Goal: Transaction & Acquisition: Purchase product/service

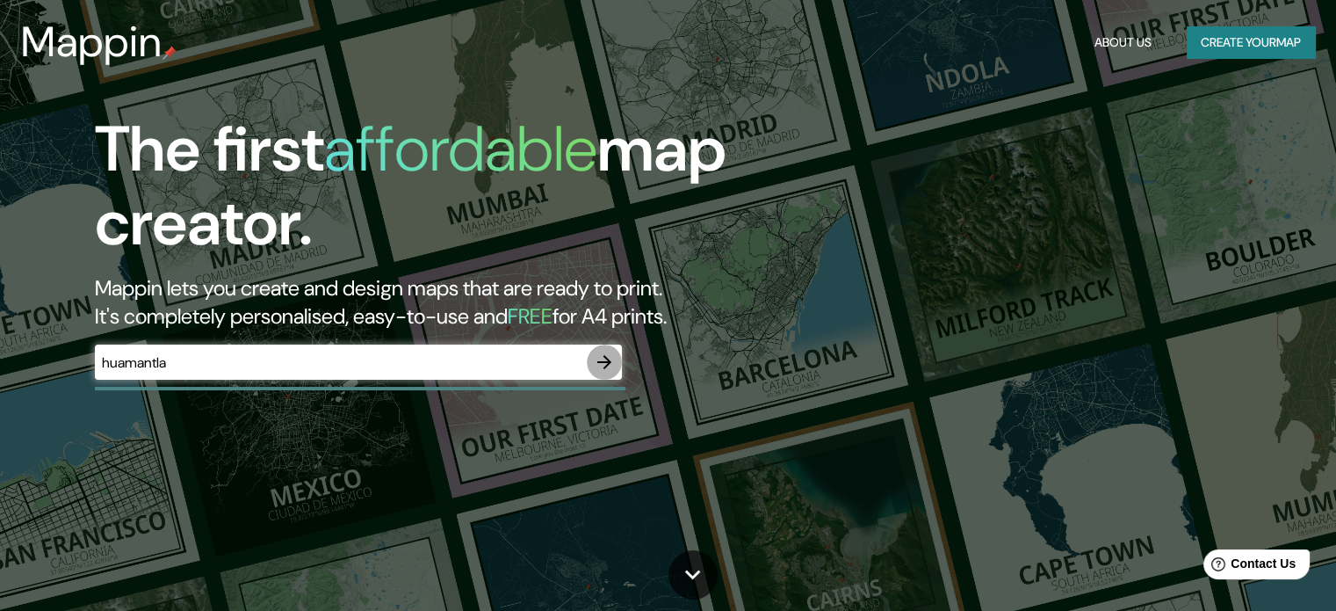
click at [603, 359] on icon "button" at bounding box center [604, 361] width 21 height 21
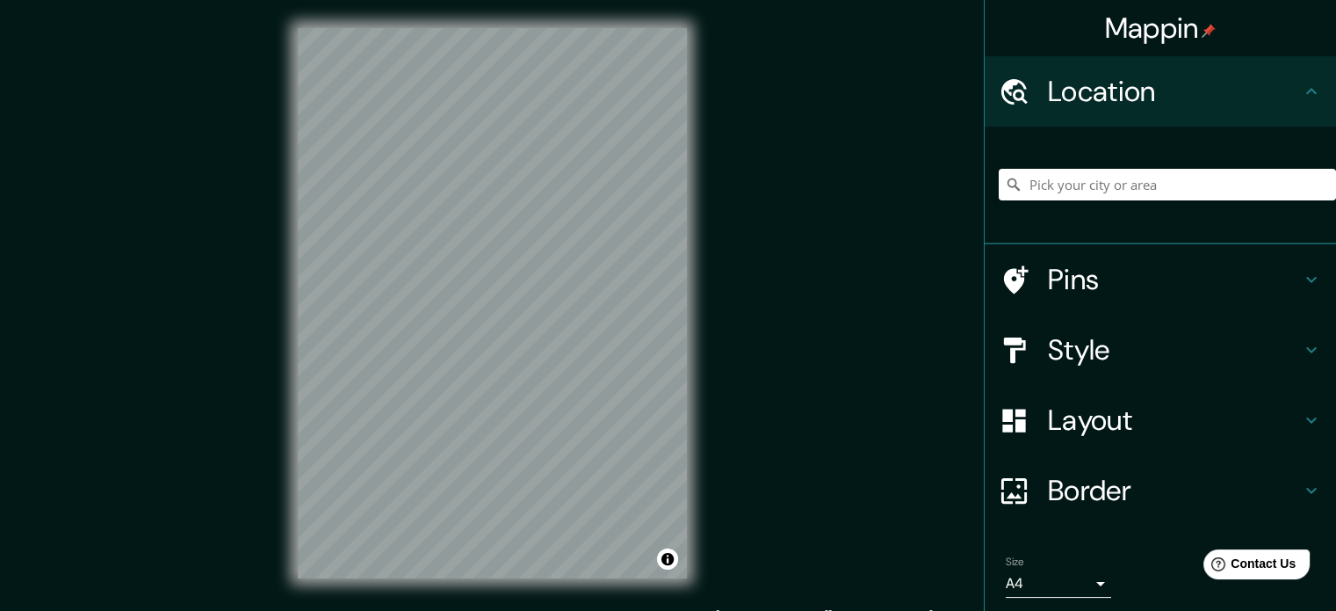
click at [1285, 280] on h4 "Pins" at bounding box center [1174, 279] width 253 height 35
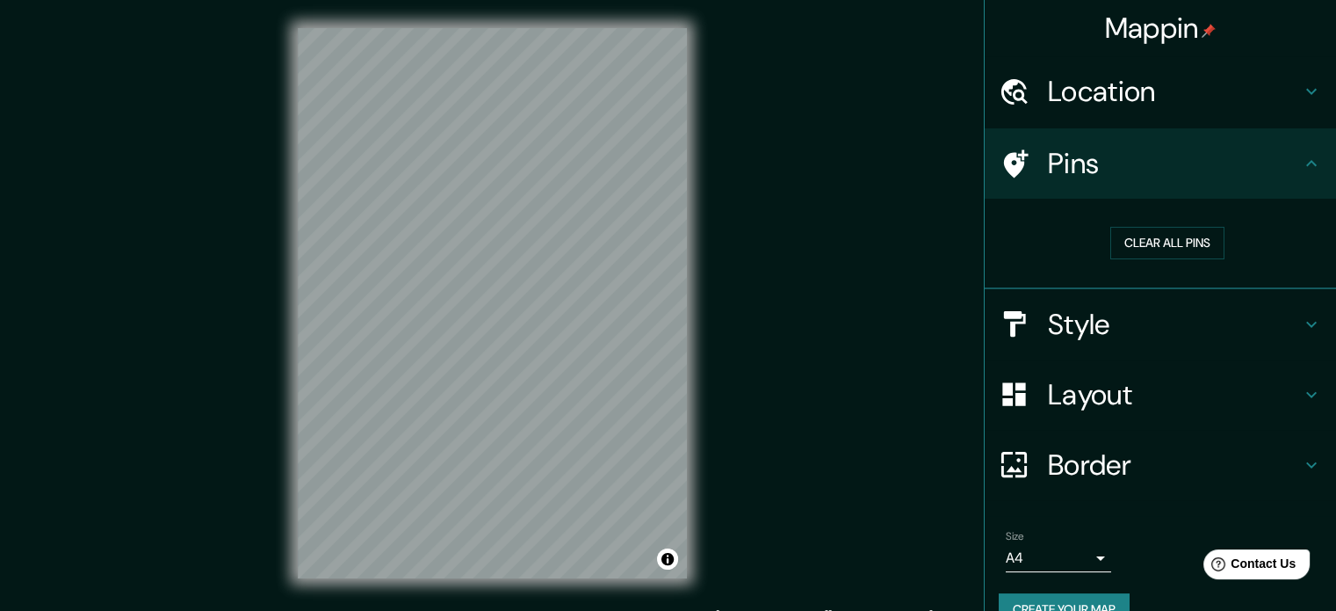
click at [1301, 166] on icon at bounding box center [1311, 163] width 21 height 21
click at [1023, 157] on div at bounding box center [1023, 163] width 49 height 31
click at [1126, 240] on button "Clear all pins" at bounding box center [1167, 243] width 114 height 33
click at [1184, 316] on h4 "Style" at bounding box center [1174, 324] width 253 height 35
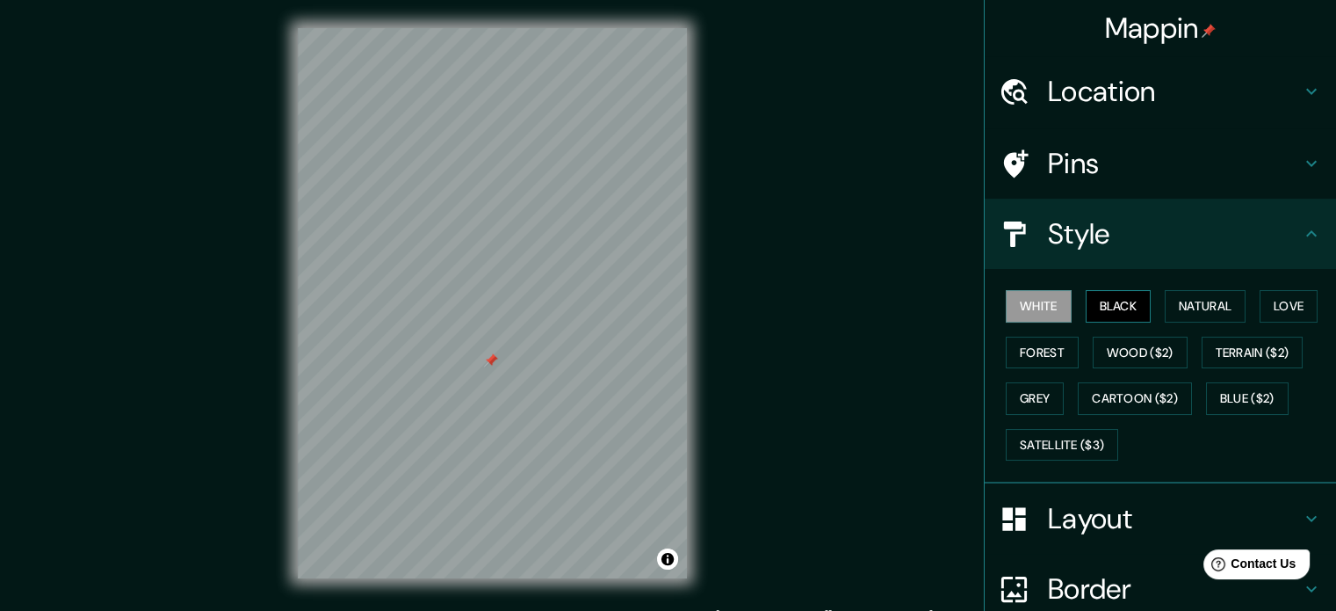
click at [1116, 307] on button "Black" at bounding box center [1119, 306] width 66 height 33
click at [1046, 305] on button "White" at bounding box center [1039, 306] width 66 height 33
click at [1030, 358] on button "Forest" at bounding box center [1042, 352] width 73 height 33
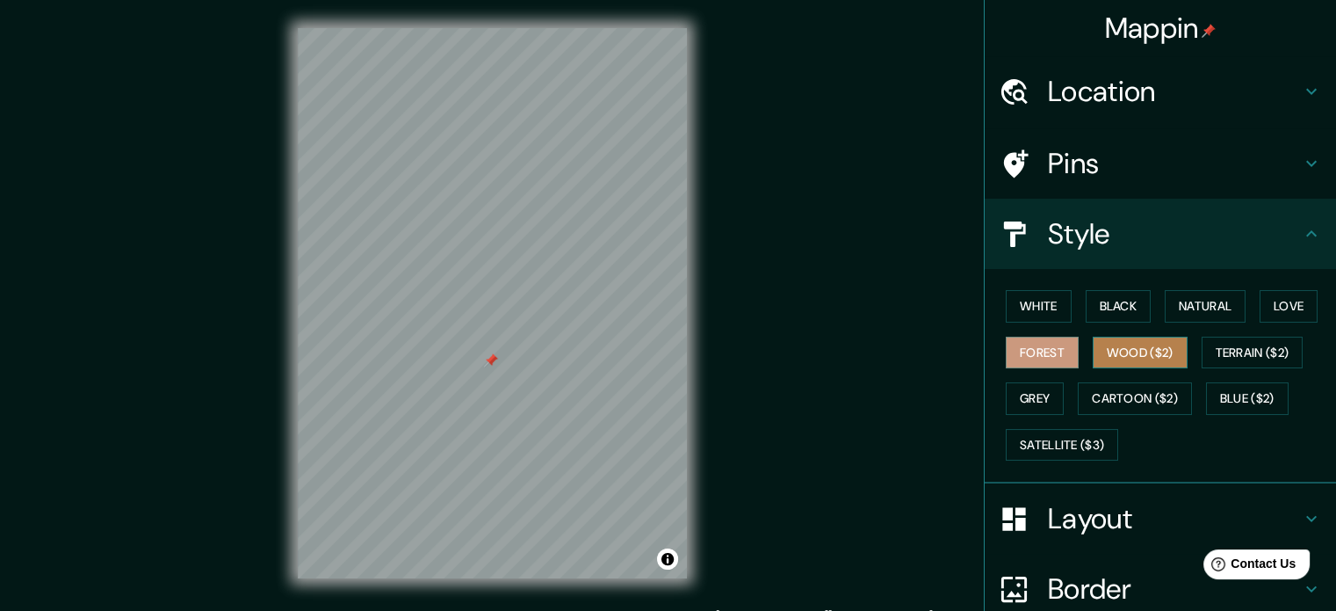
click at [1095, 350] on button "Wood ($2)" at bounding box center [1140, 352] width 95 height 33
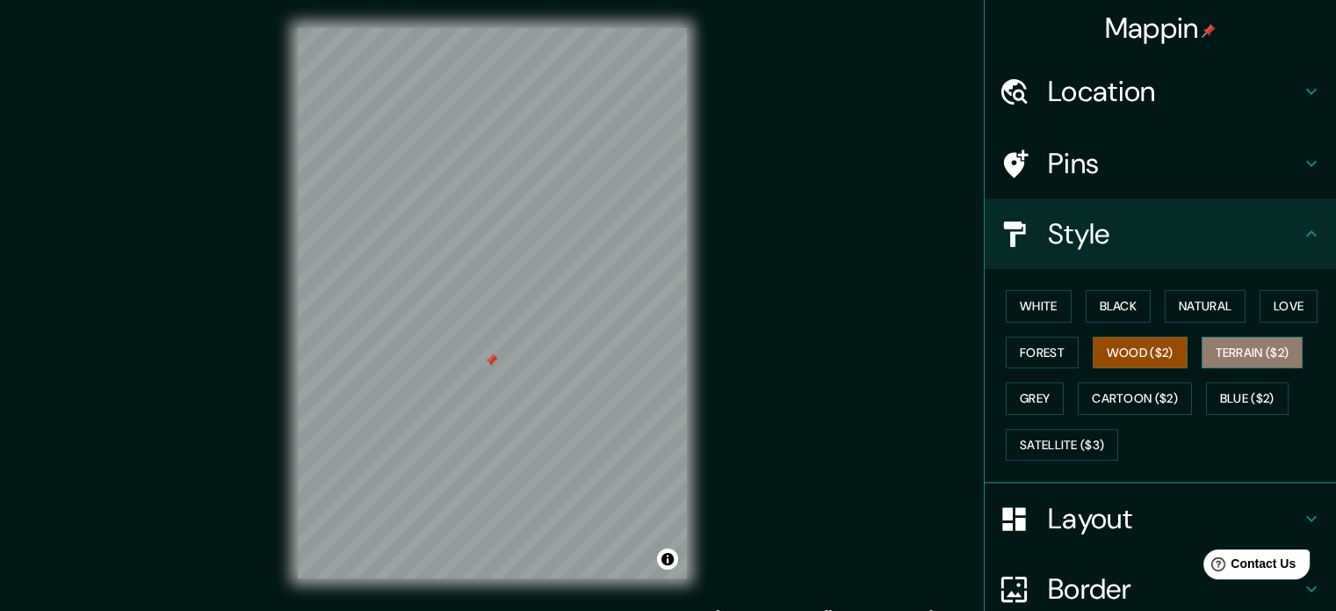
click at [1231, 354] on button "Terrain ($2)" at bounding box center [1253, 352] width 102 height 33
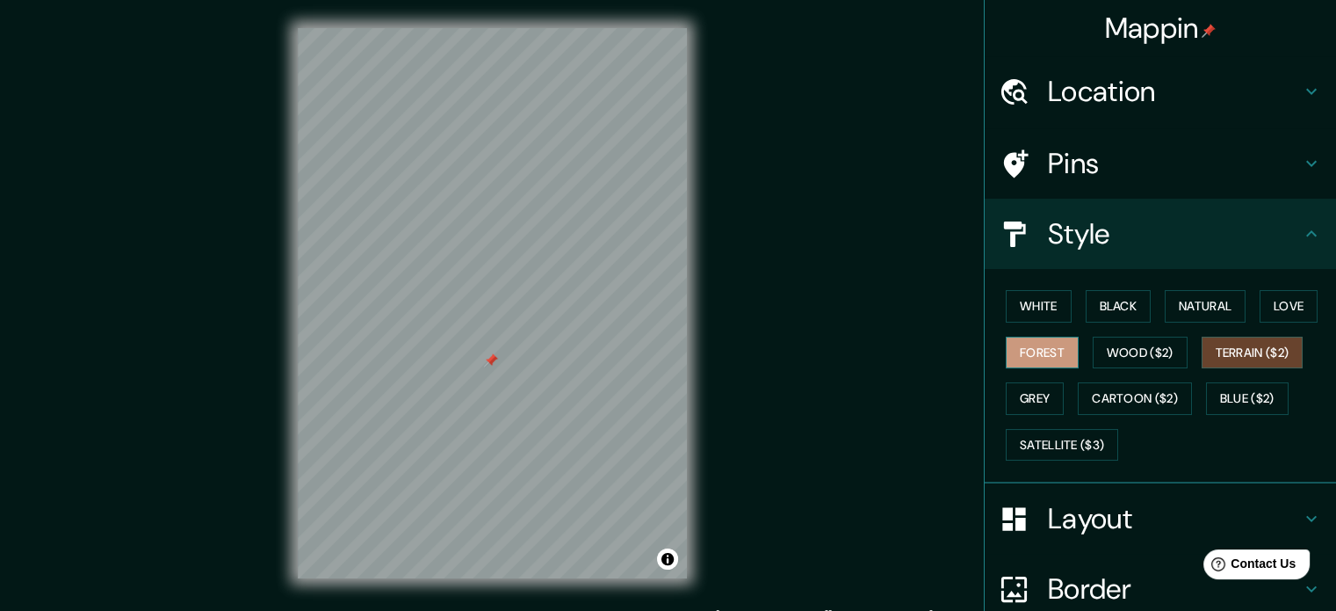
click at [1027, 351] on button "Forest" at bounding box center [1042, 352] width 73 height 33
click at [1272, 304] on button "Love" at bounding box center [1289, 306] width 58 height 33
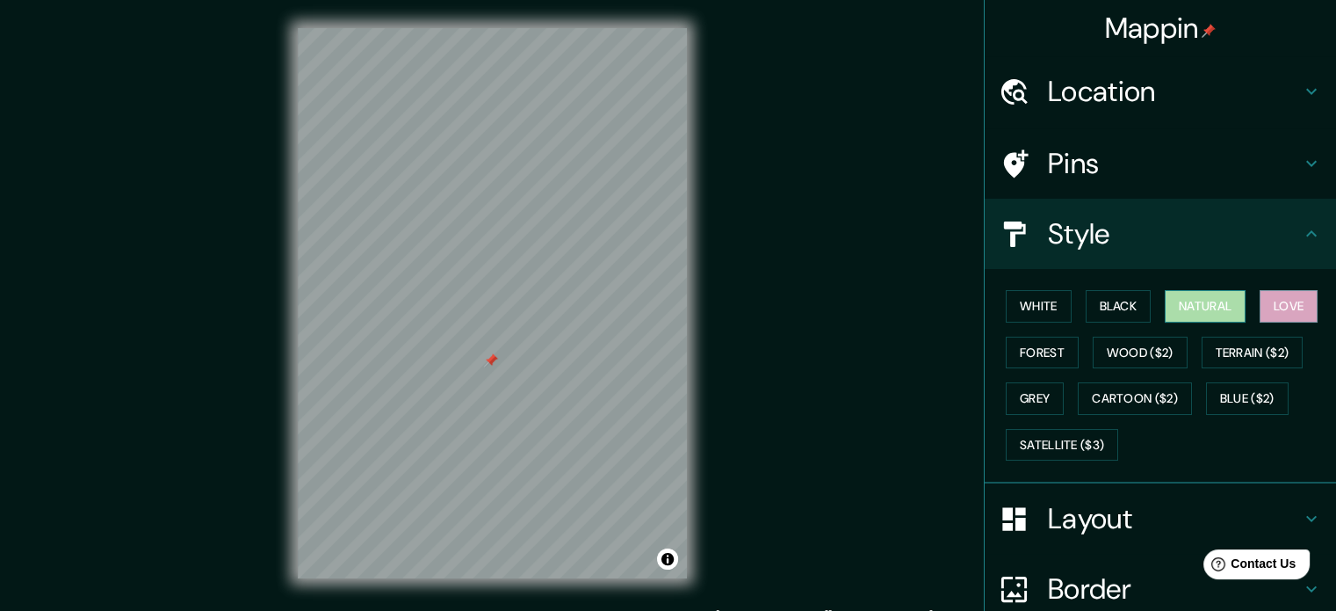
drag, startPoint x: 1205, startPoint y: 309, endPoint x: 1181, endPoint y: 314, distance: 25.0
click at [1203, 309] on button "Natural" at bounding box center [1205, 306] width 81 height 33
click at [1101, 298] on button "Black" at bounding box center [1119, 306] width 66 height 33
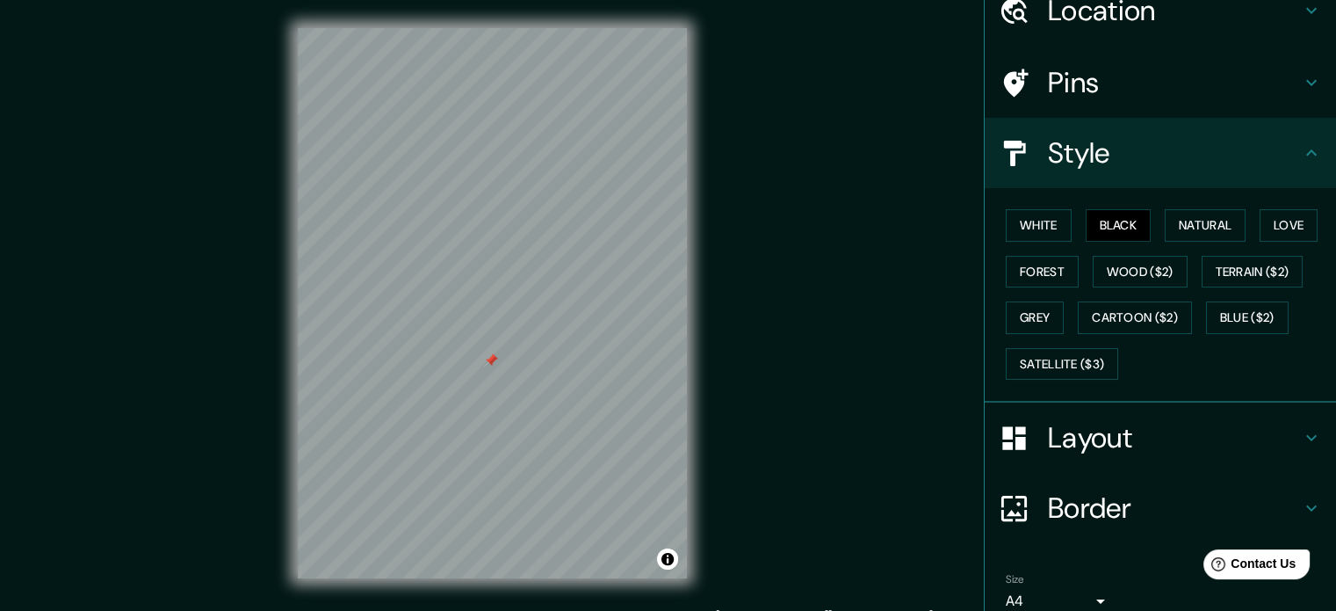
scroll to position [88, 0]
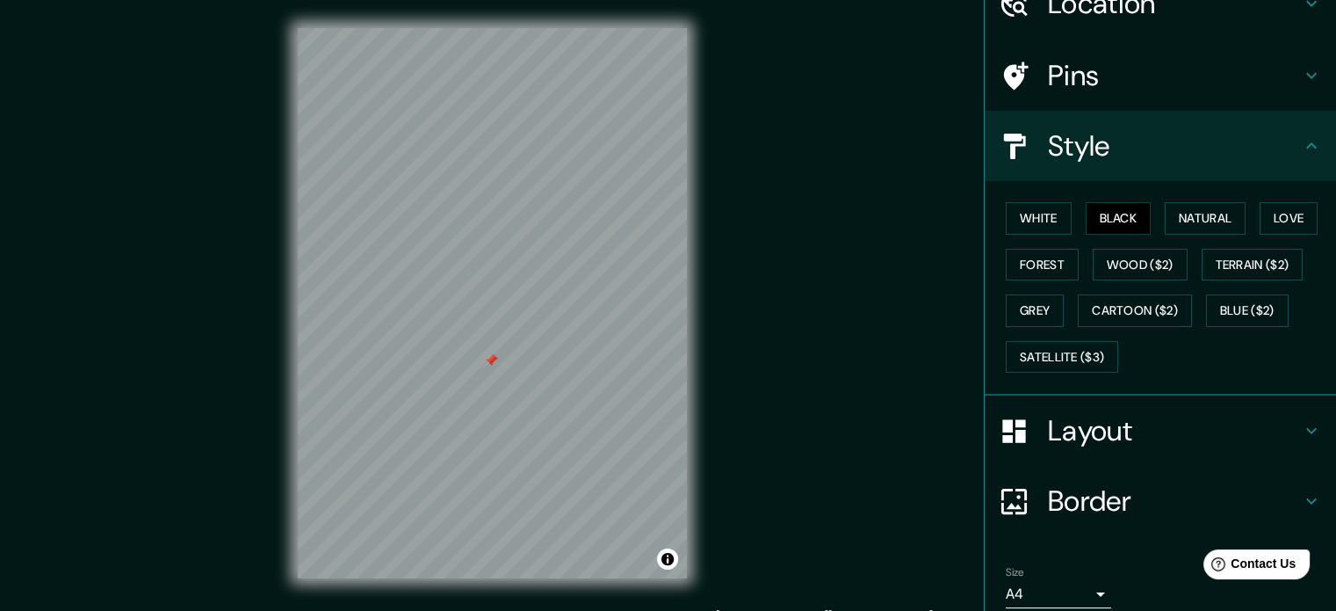
click at [1155, 421] on h4 "Layout" at bounding box center [1174, 430] width 253 height 35
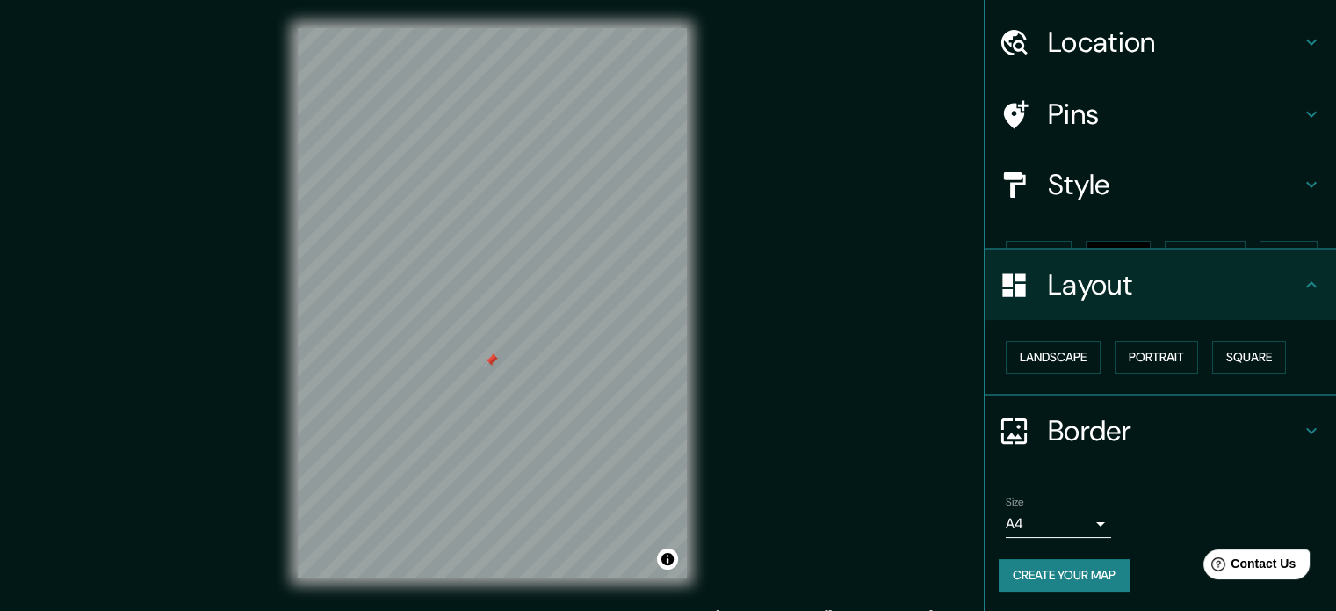
scroll to position [19, 0]
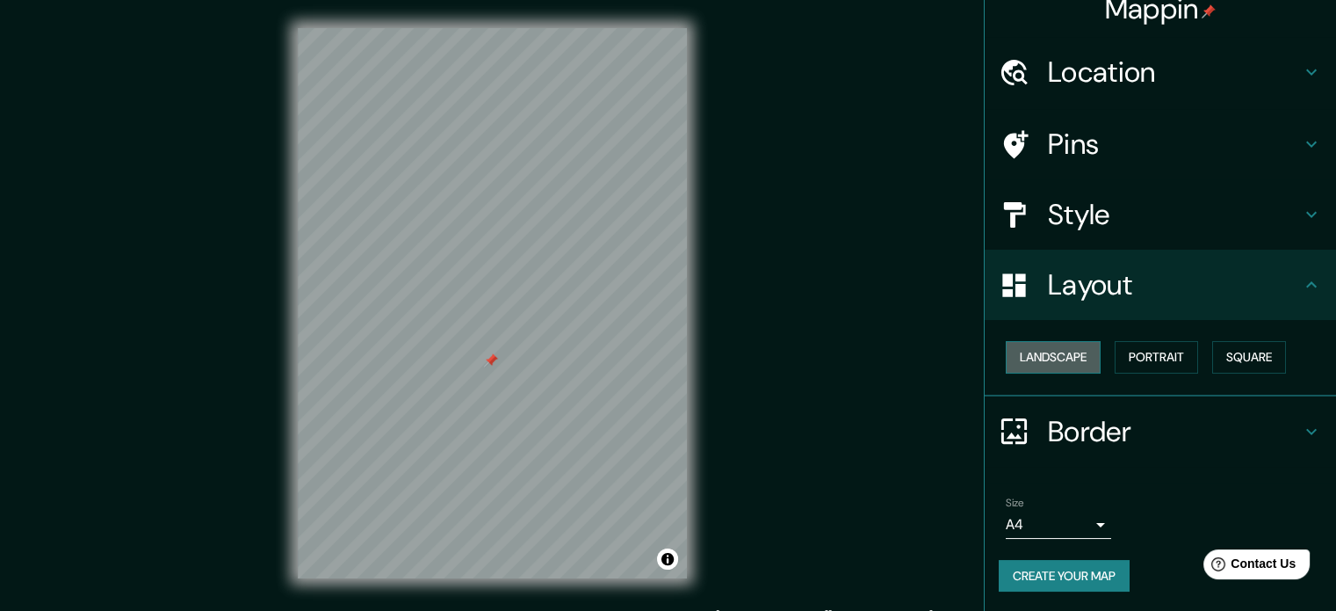
click at [1062, 358] on button "Landscape" at bounding box center [1053, 357] width 95 height 33
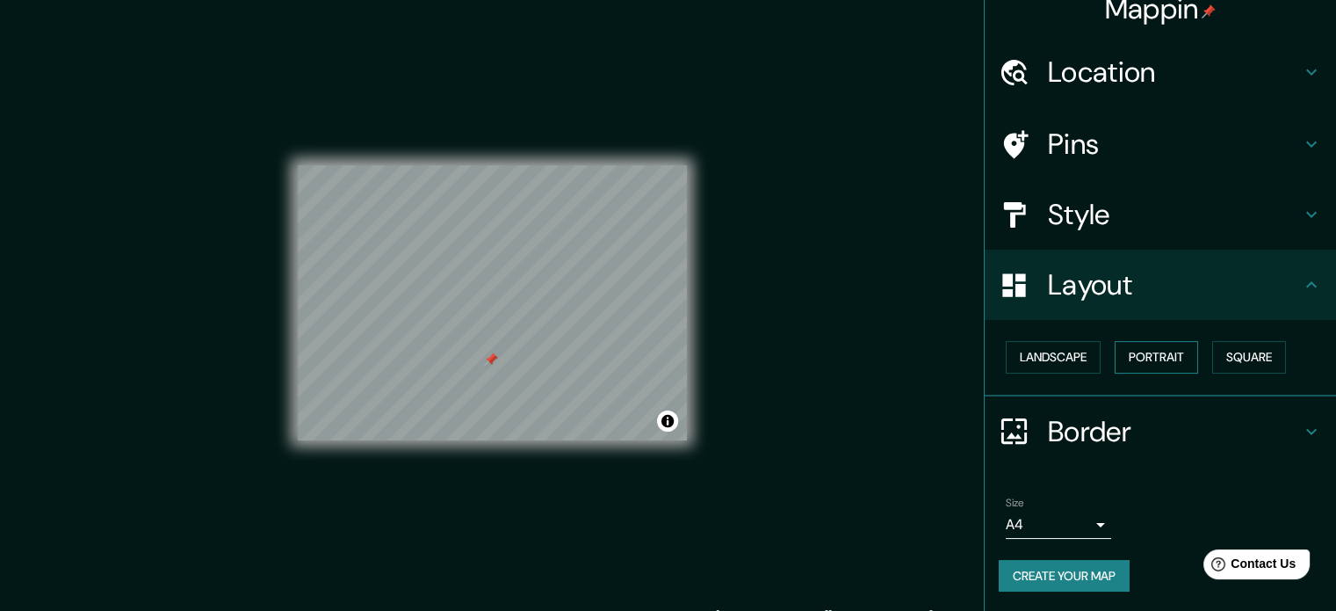
click at [1115, 355] on button "Portrait" at bounding box center [1156, 357] width 83 height 33
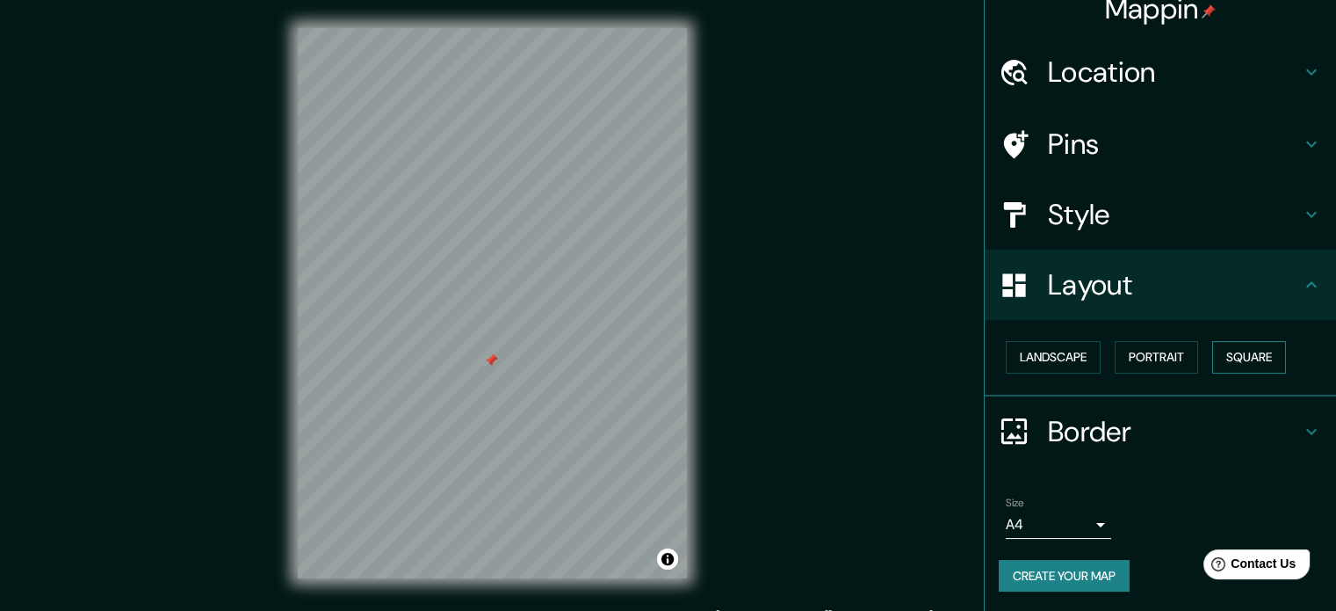
click at [1233, 348] on button "Square" at bounding box center [1249, 357] width 74 height 33
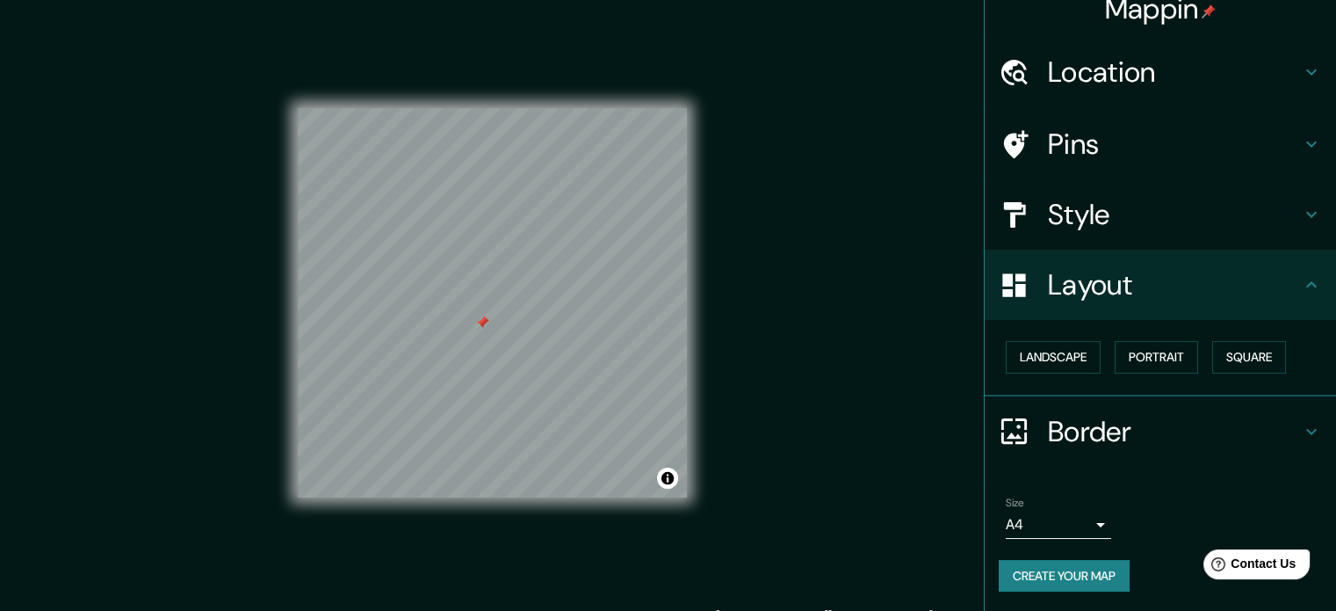
click at [1063, 571] on button "Create your map" at bounding box center [1064, 576] width 131 height 33
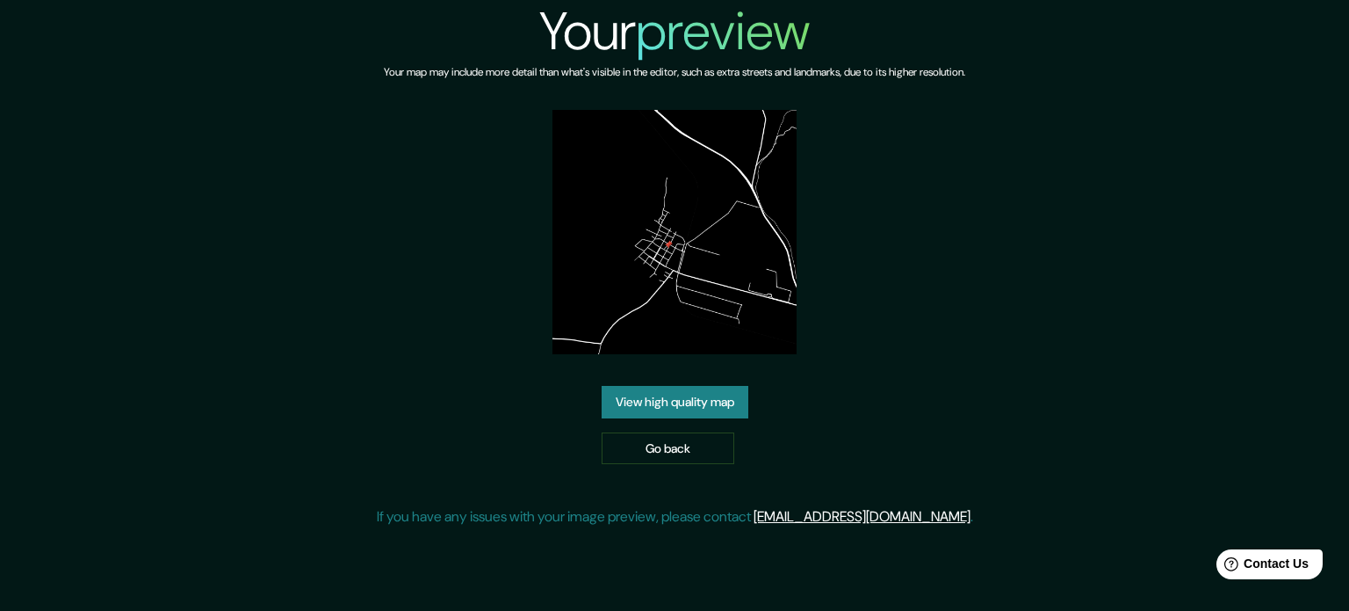
click at [686, 414] on link "View high quality map" at bounding box center [675, 402] width 147 height 33
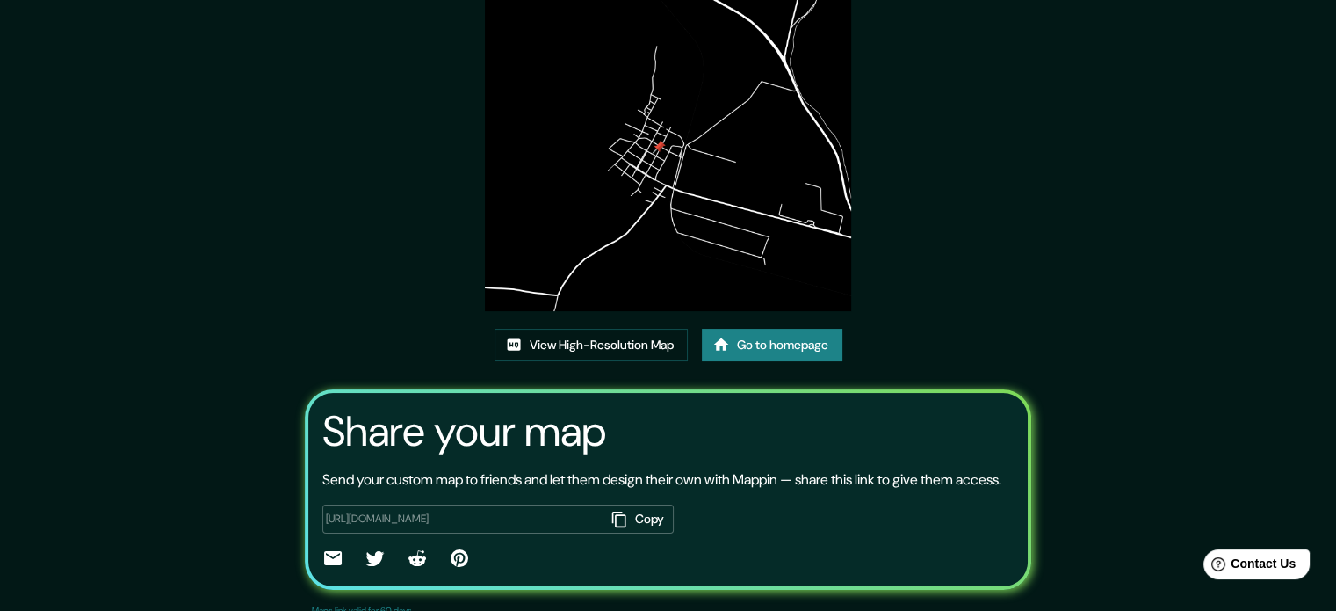
scroll to position [194, 0]
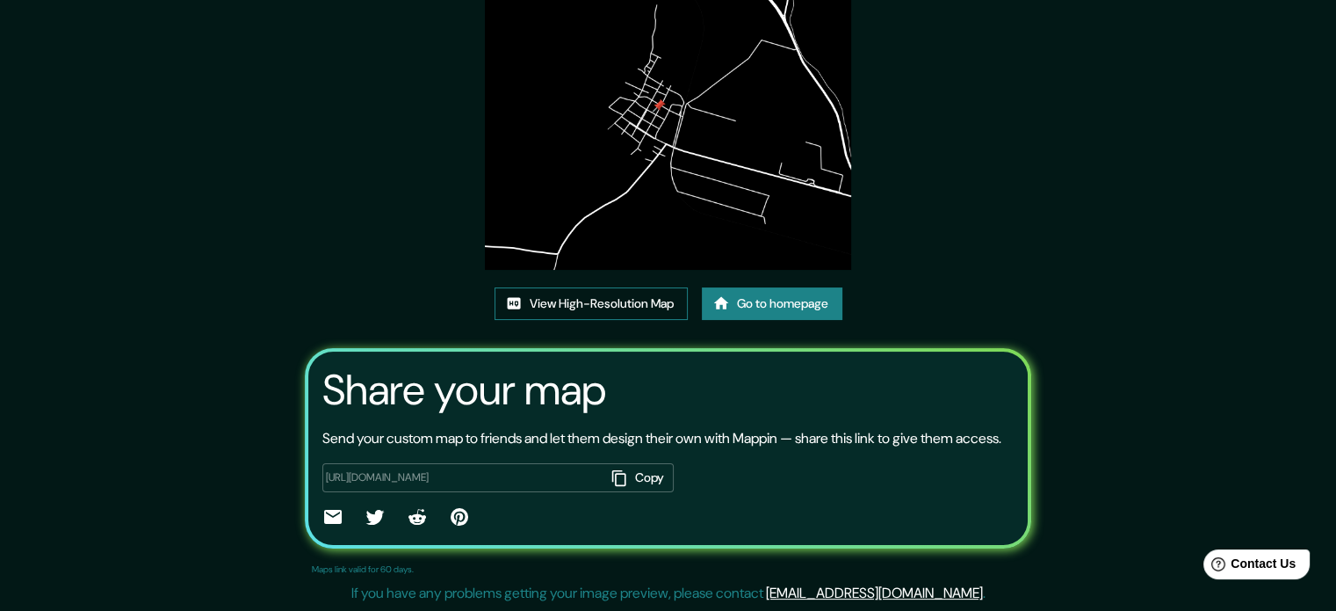
click at [631, 287] on link "View High-Resolution Map" at bounding box center [591, 303] width 193 height 33
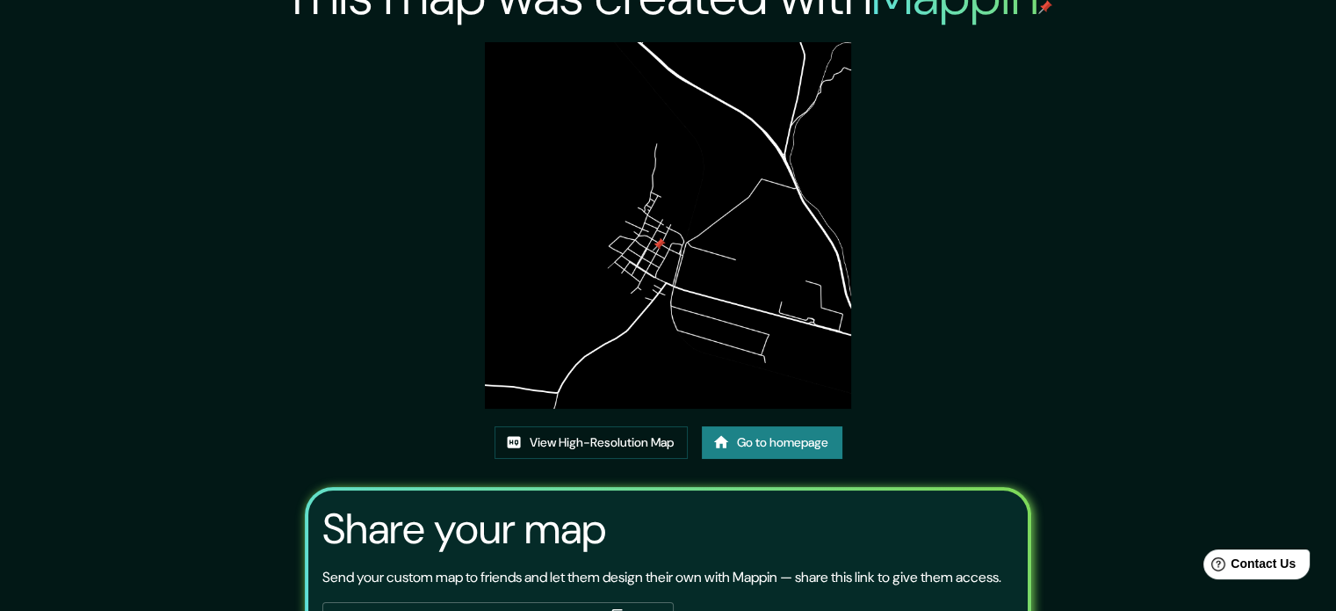
scroll to position [18, 0]
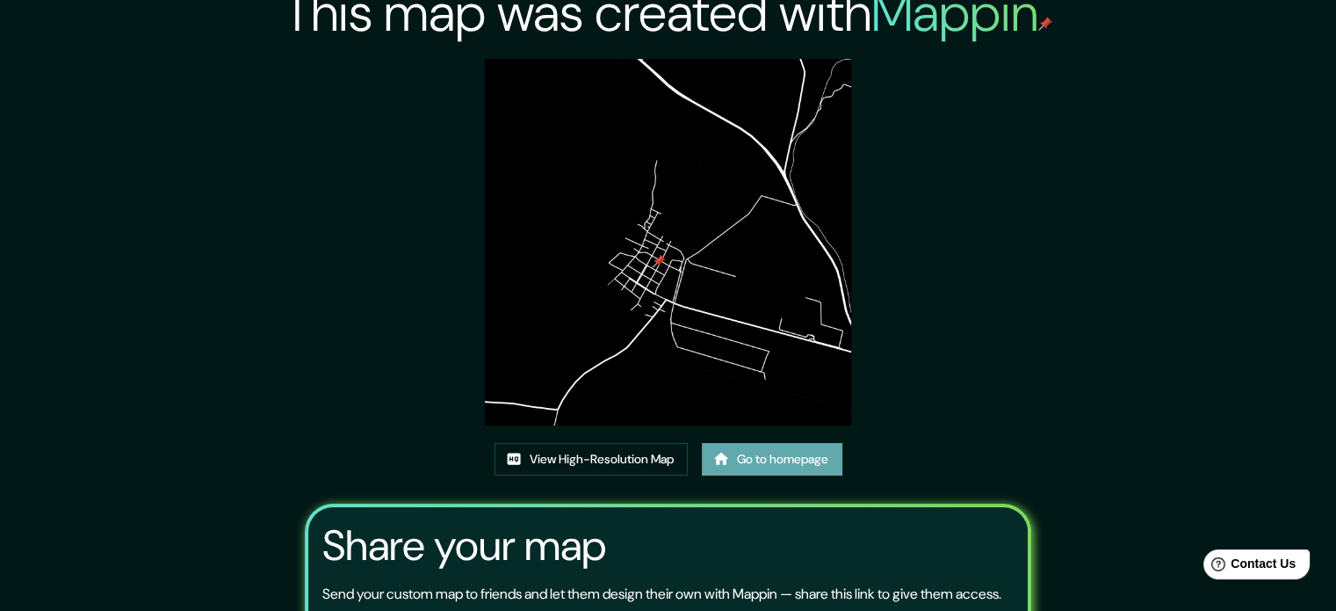
click at [734, 461] on link "Go to homepage" at bounding box center [772, 459] width 141 height 33
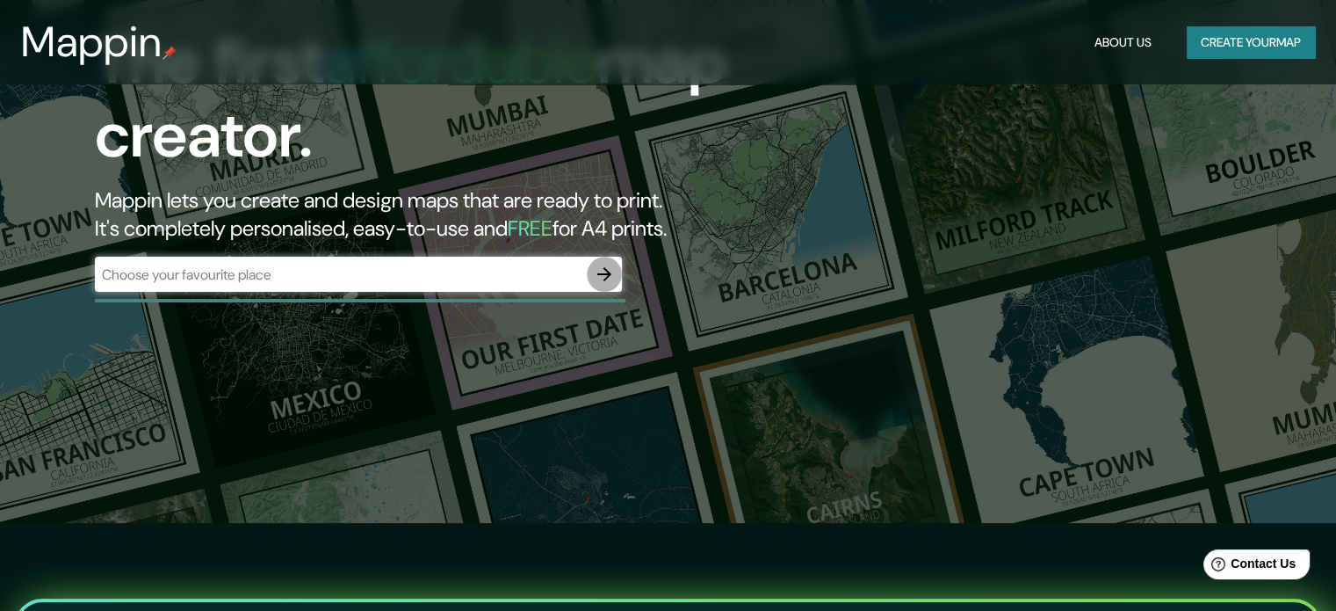
click at [609, 269] on icon "button" at bounding box center [604, 274] width 21 height 21
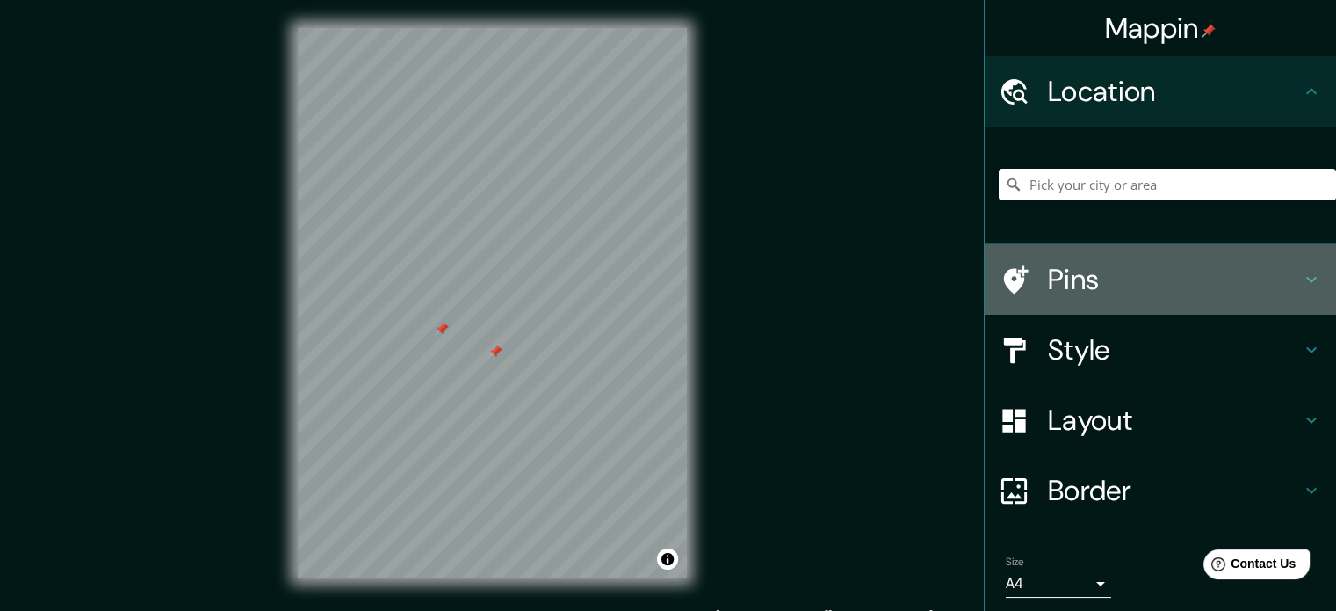
click at [1066, 268] on h4 "Pins" at bounding box center [1174, 279] width 253 height 35
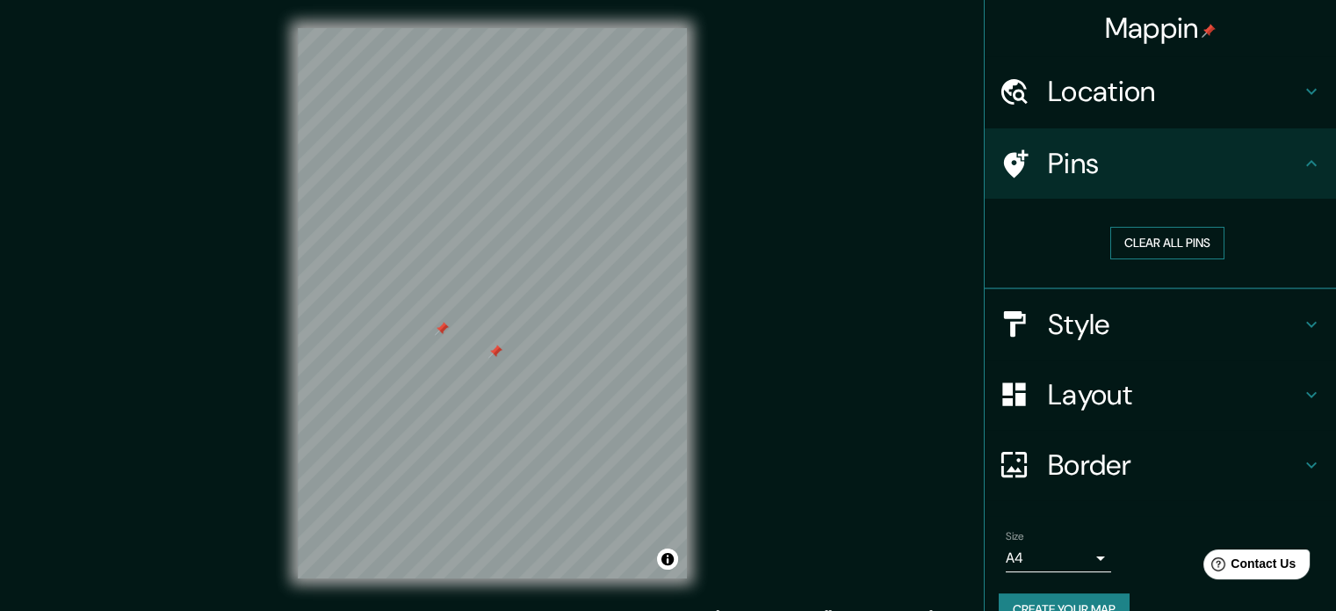
click at [1131, 233] on button "Clear all pins" at bounding box center [1167, 243] width 114 height 33
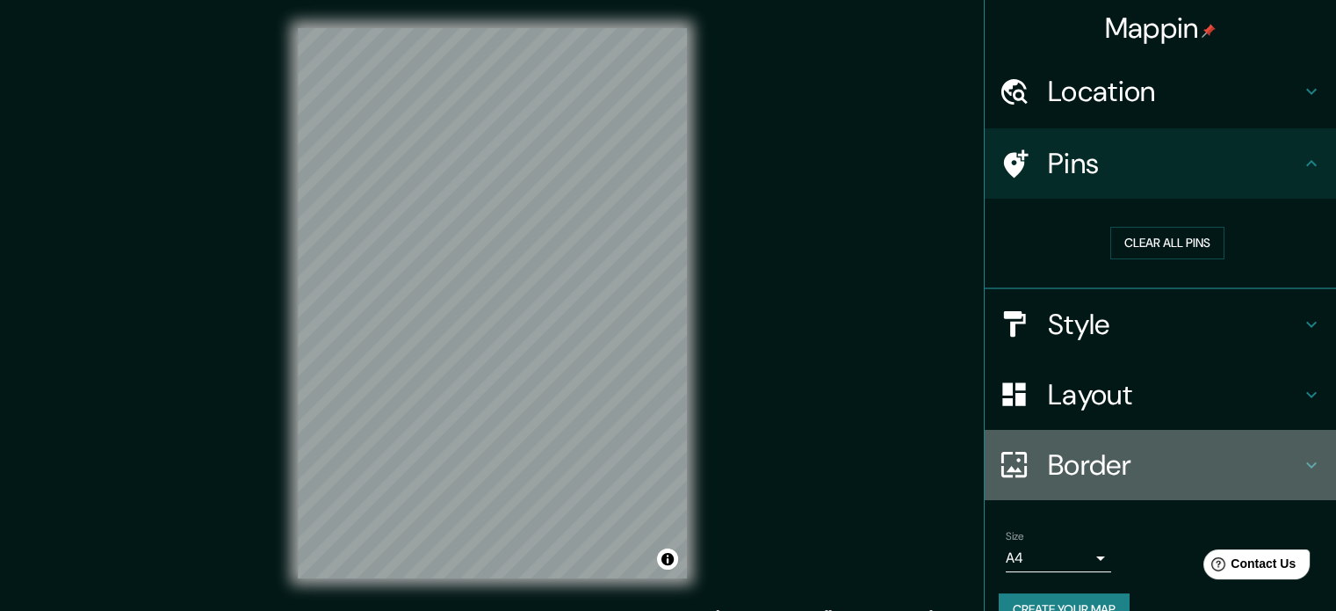
click at [1127, 448] on h4 "Border" at bounding box center [1174, 464] width 253 height 35
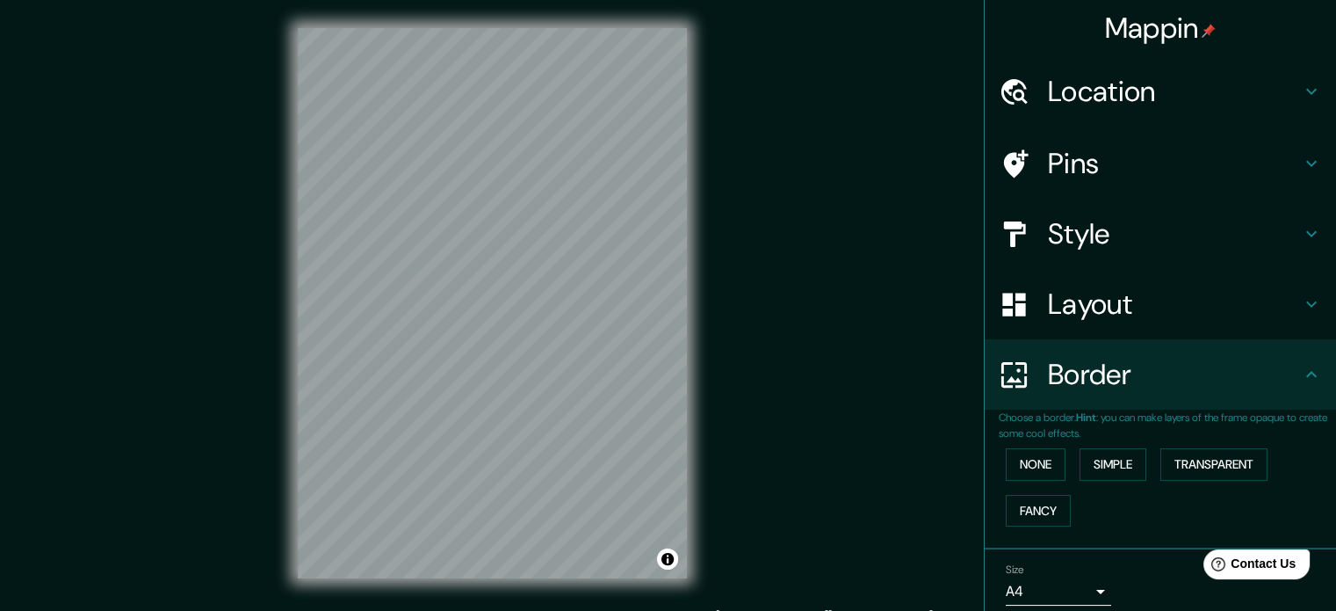
click at [1080, 306] on h4 "Layout" at bounding box center [1174, 303] width 253 height 35
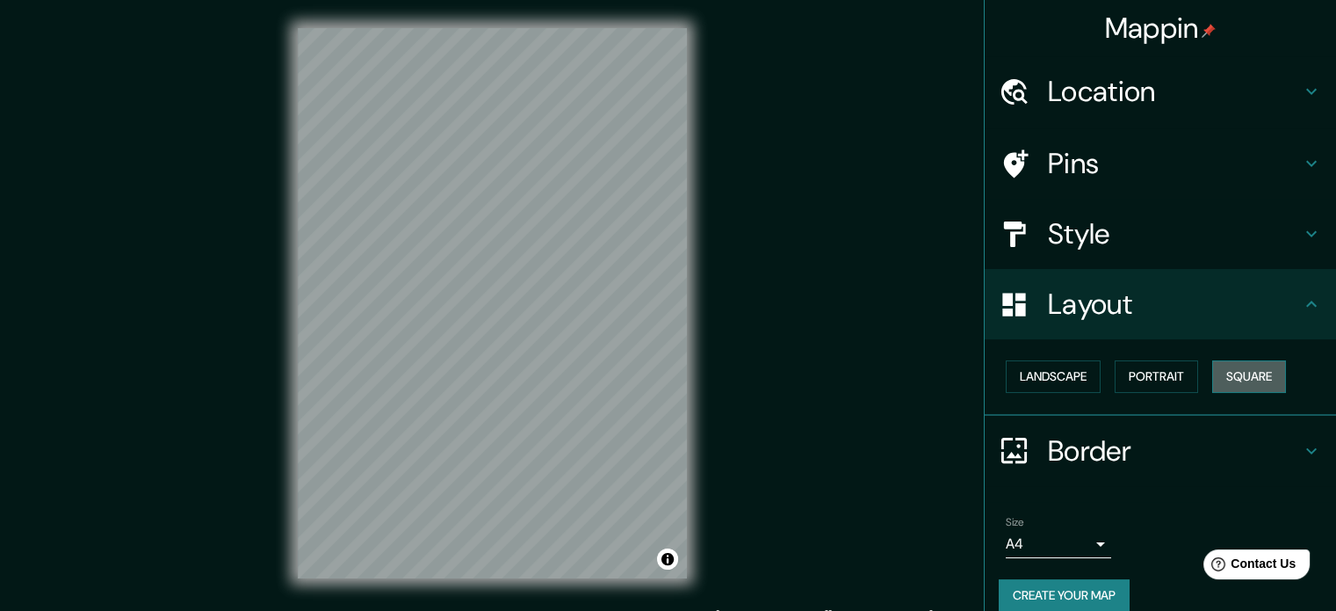
click at [1247, 371] on button "Square" at bounding box center [1249, 376] width 74 height 33
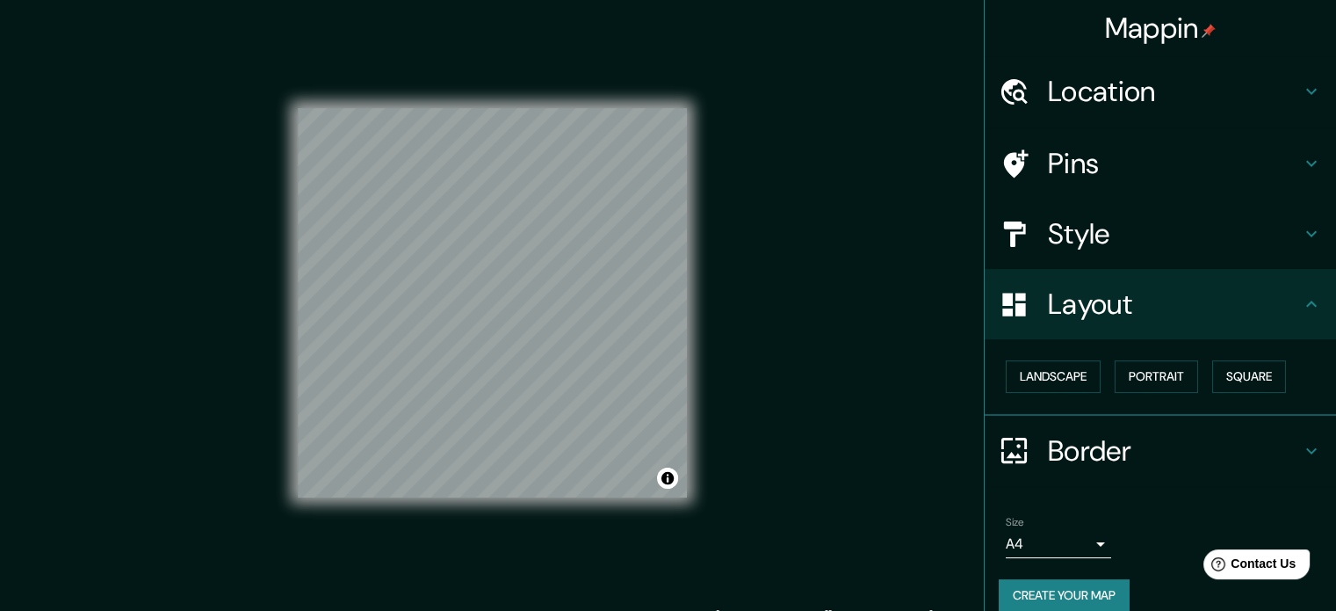
click at [1111, 227] on h4 "Style" at bounding box center [1174, 233] width 253 height 35
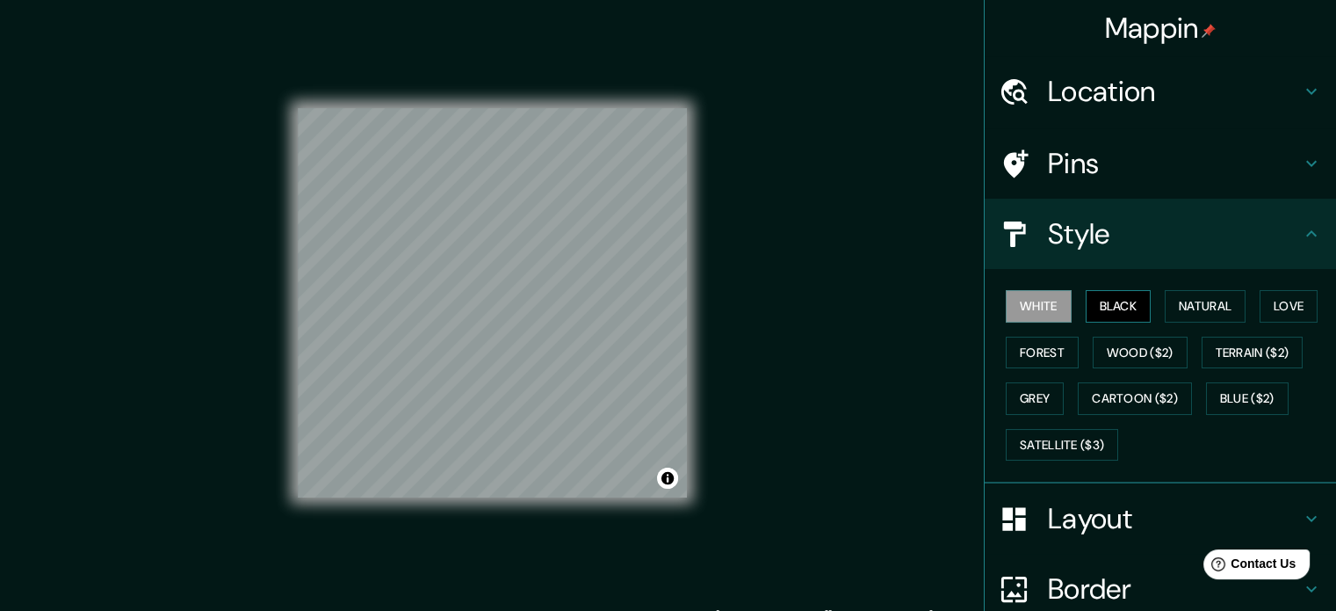
click at [1107, 300] on button "Black" at bounding box center [1119, 306] width 66 height 33
click at [1051, 308] on button "White" at bounding box center [1039, 306] width 66 height 33
click at [1131, 298] on button "Black" at bounding box center [1119, 306] width 66 height 33
click at [1042, 308] on button "White" at bounding box center [1039, 306] width 66 height 33
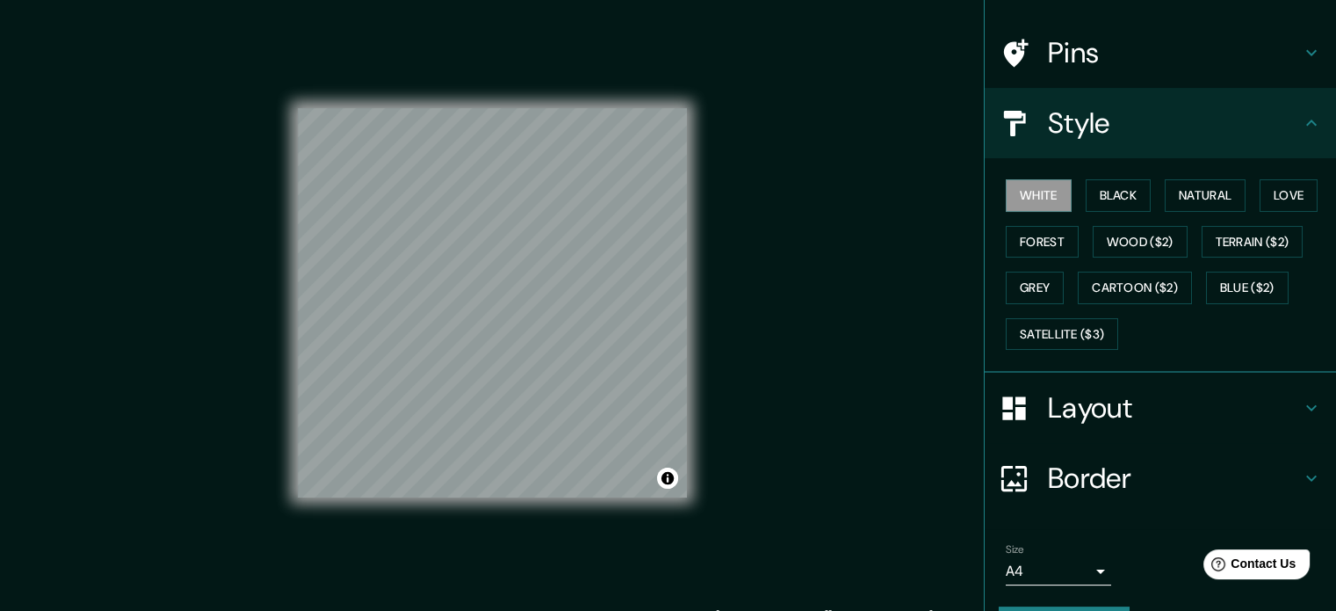
scroll to position [156, 0]
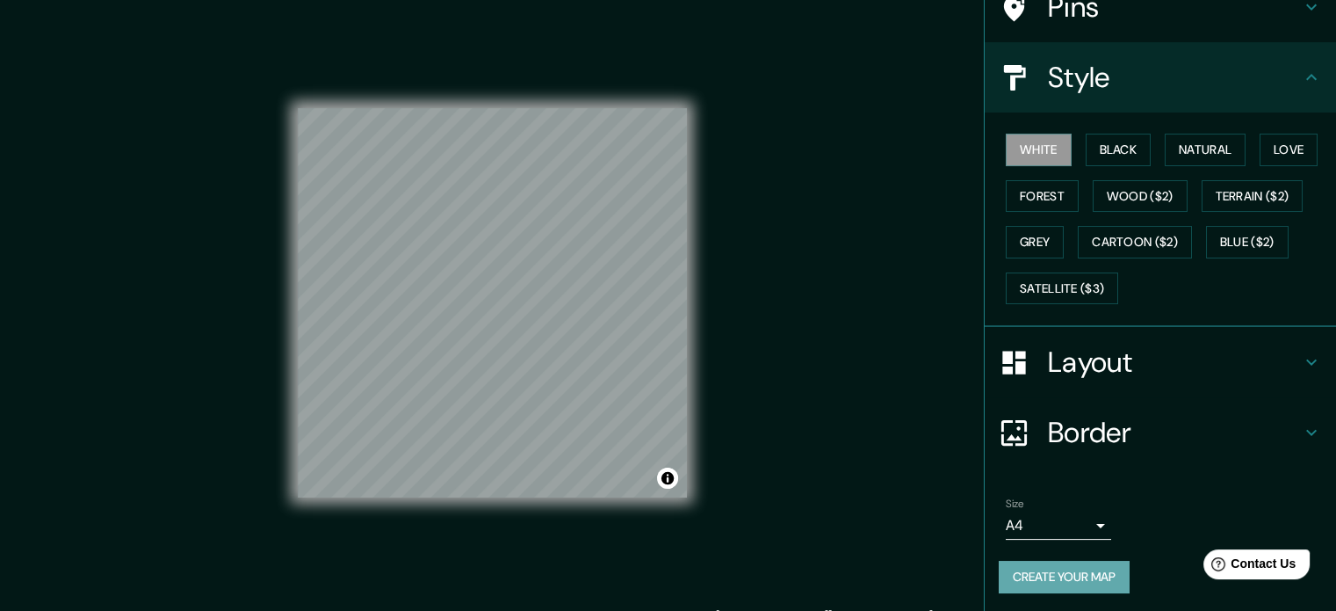
click at [1044, 582] on button "Create your map" at bounding box center [1064, 576] width 131 height 33
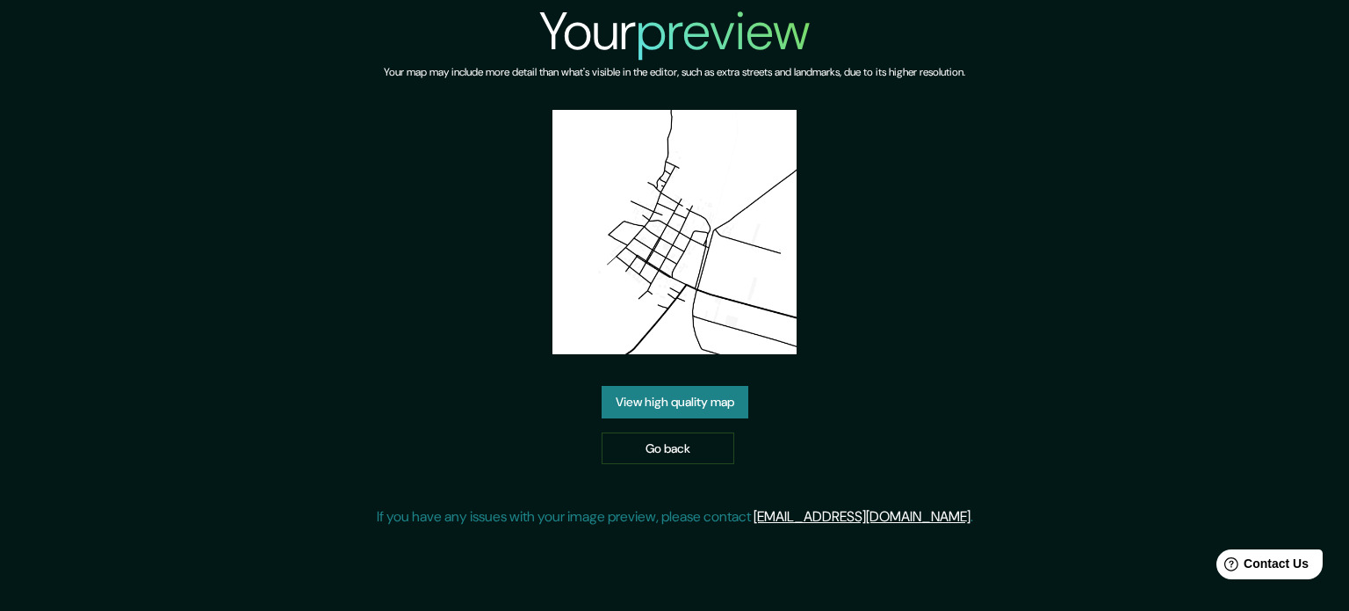
click at [683, 410] on link "View high quality map" at bounding box center [675, 402] width 147 height 33
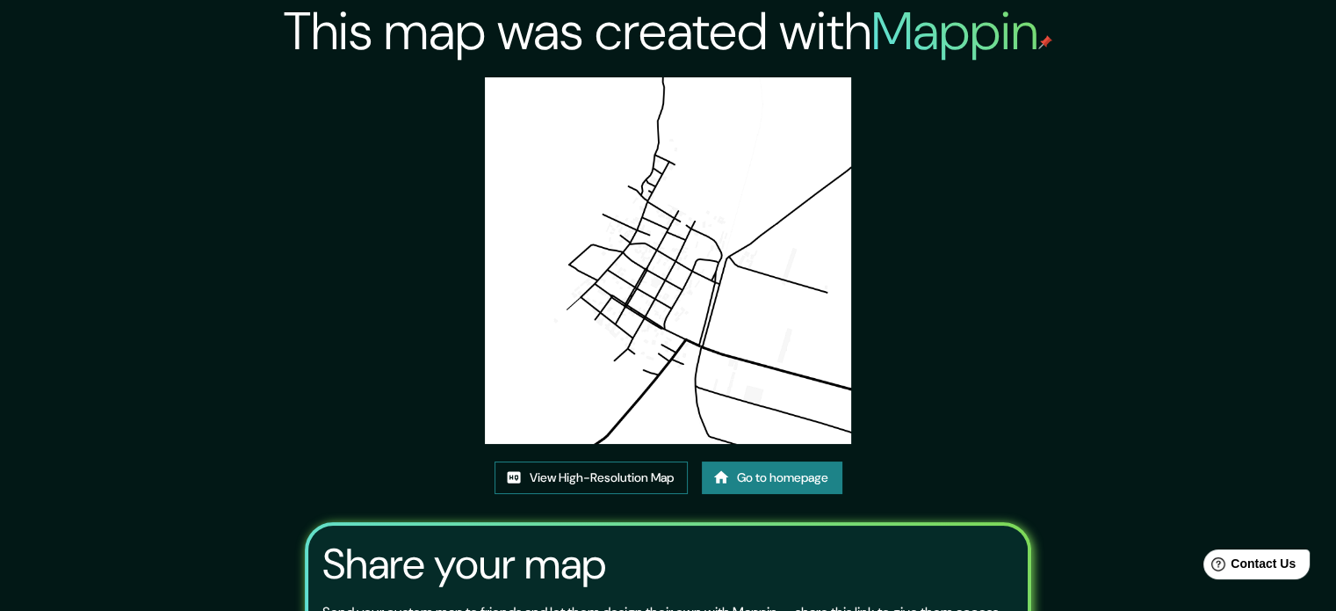
click at [622, 481] on link "View High-Resolution Map" at bounding box center [591, 477] width 193 height 33
drag, startPoint x: 656, startPoint y: 390, endPoint x: 668, endPoint y: 377, distance: 17.4
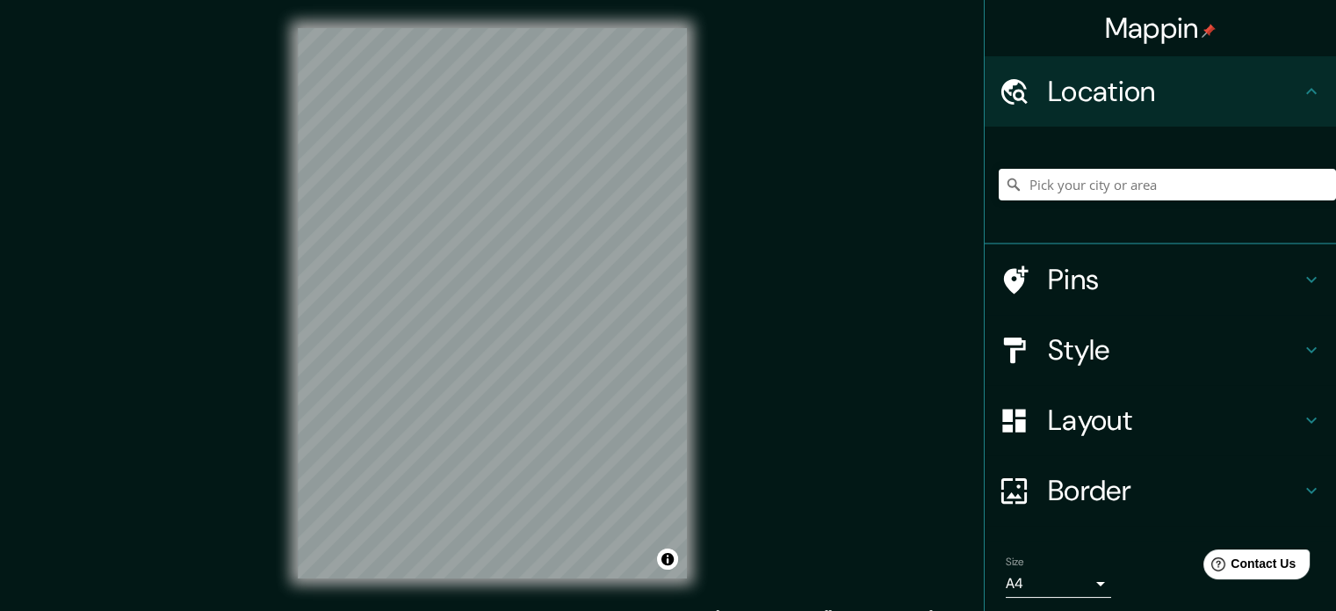
click at [1088, 417] on h4 "Layout" at bounding box center [1174, 419] width 253 height 35
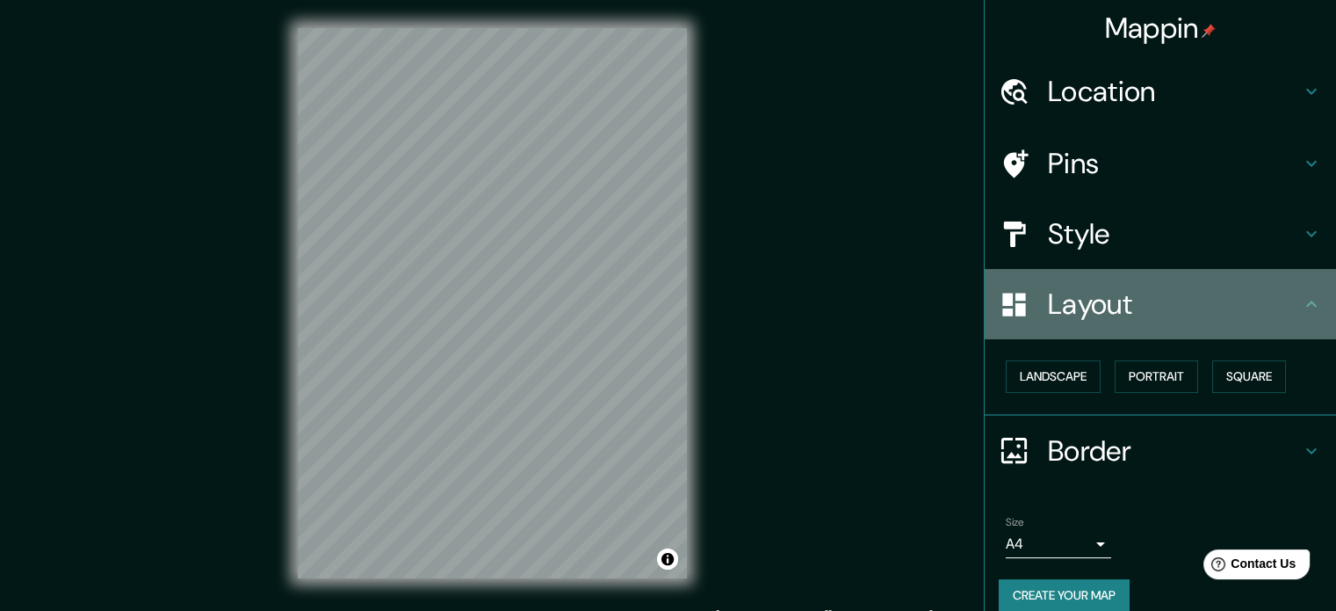
click at [1130, 292] on h4 "Layout" at bounding box center [1174, 303] width 253 height 35
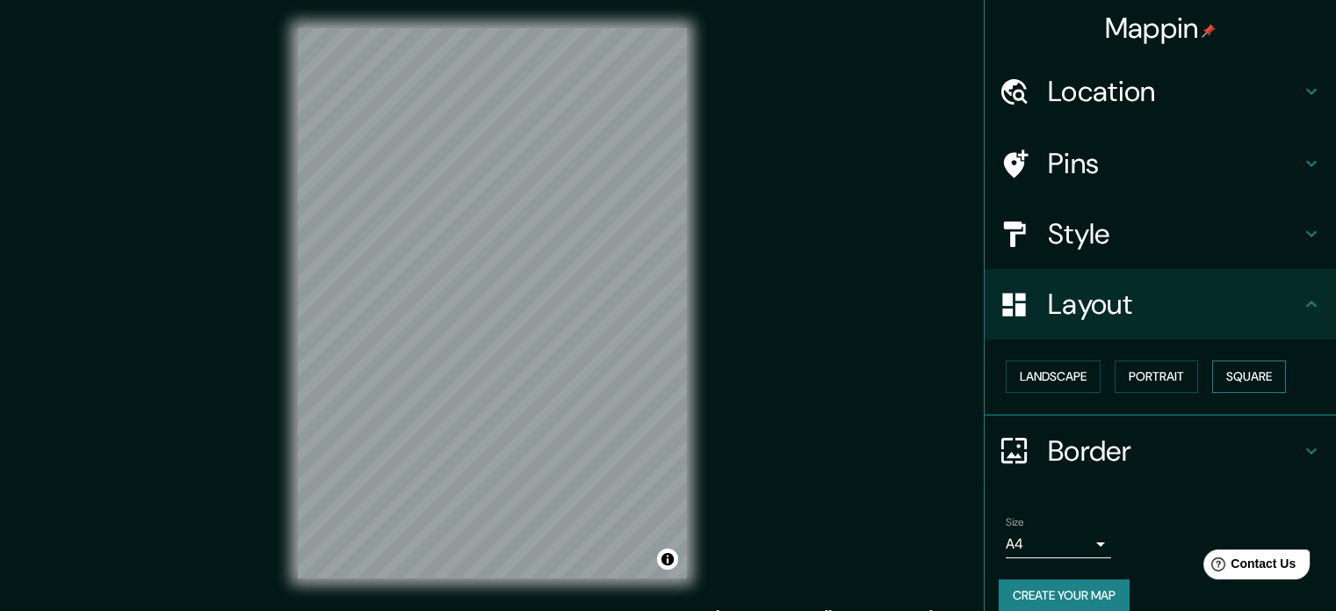
click at [1245, 372] on button "Square" at bounding box center [1249, 376] width 74 height 33
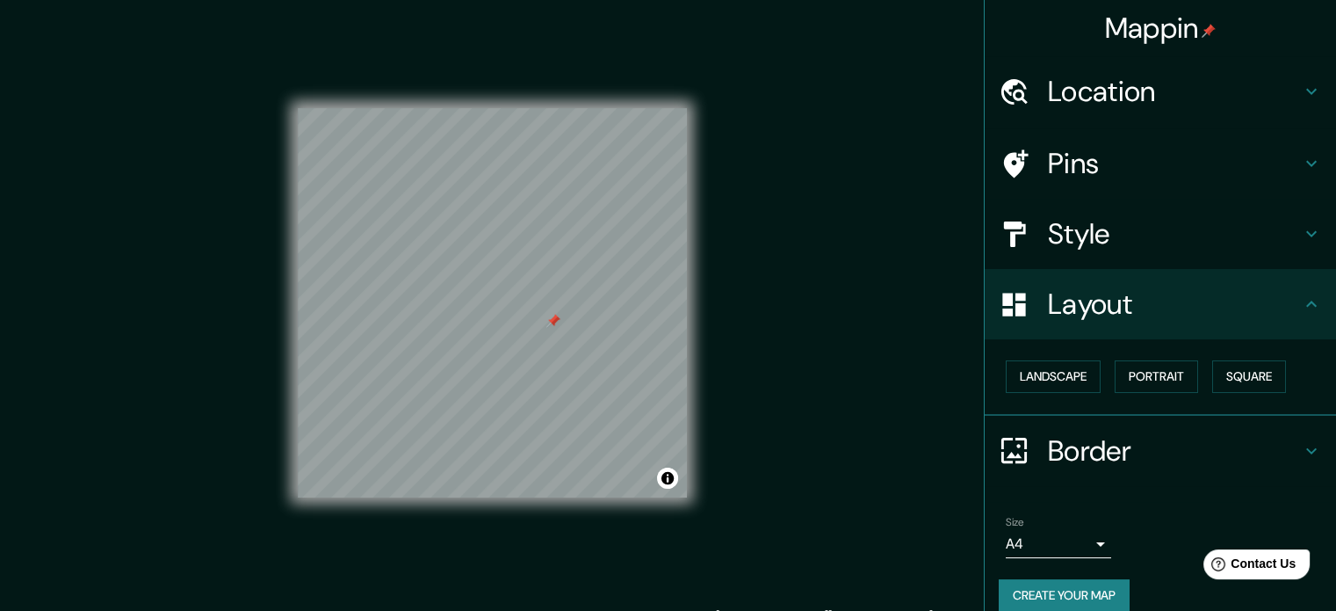
click at [1094, 168] on h4 "Pins" at bounding box center [1174, 163] width 253 height 35
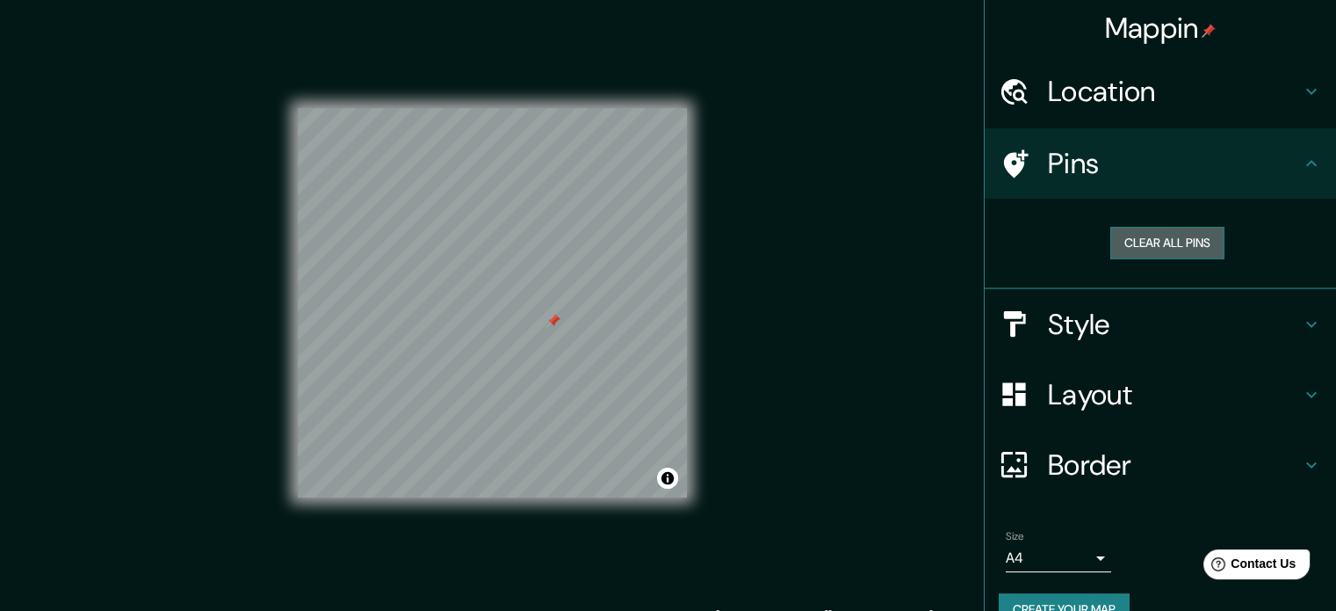
click at [1110, 238] on button "Clear all pins" at bounding box center [1167, 243] width 114 height 33
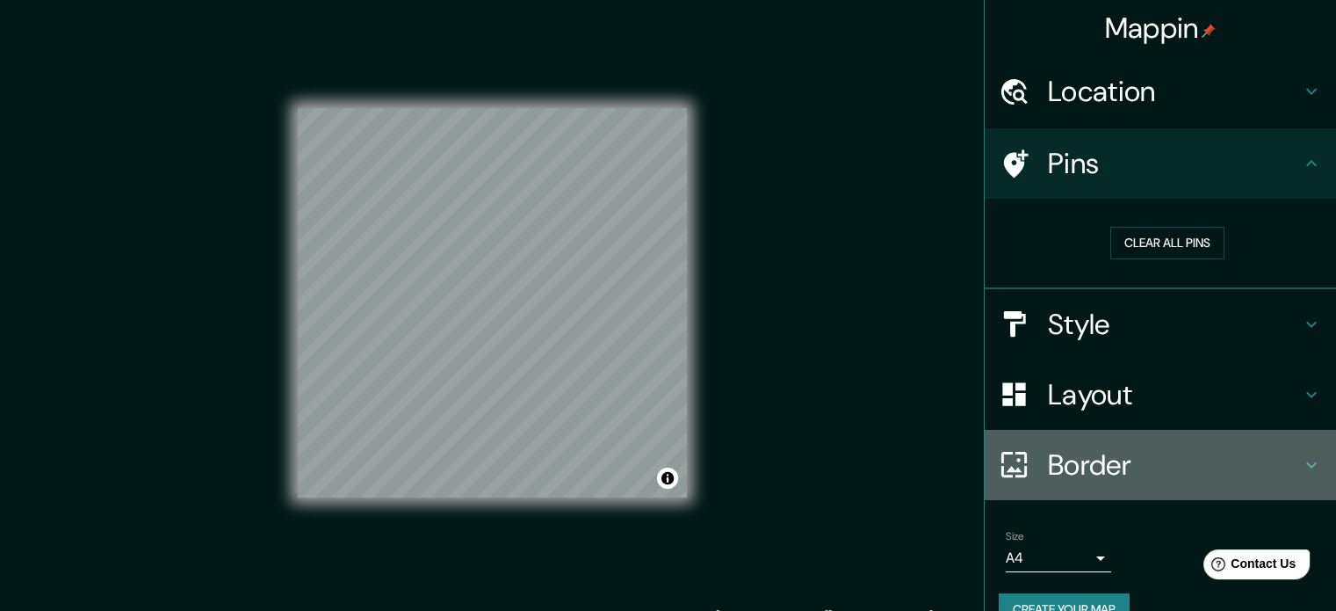
click at [1111, 458] on h4 "Border" at bounding box center [1174, 464] width 253 height 35
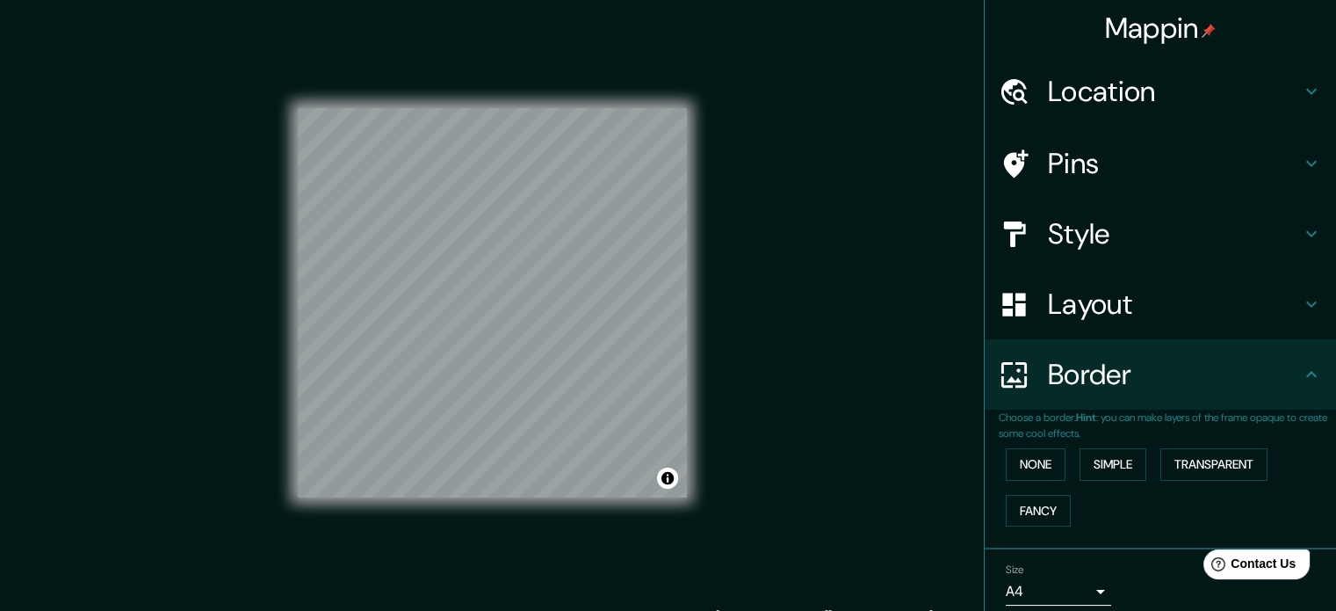
click at [1114, 301] on h4 "Layout" at bounding box center [1174, 303] width 253 height 35
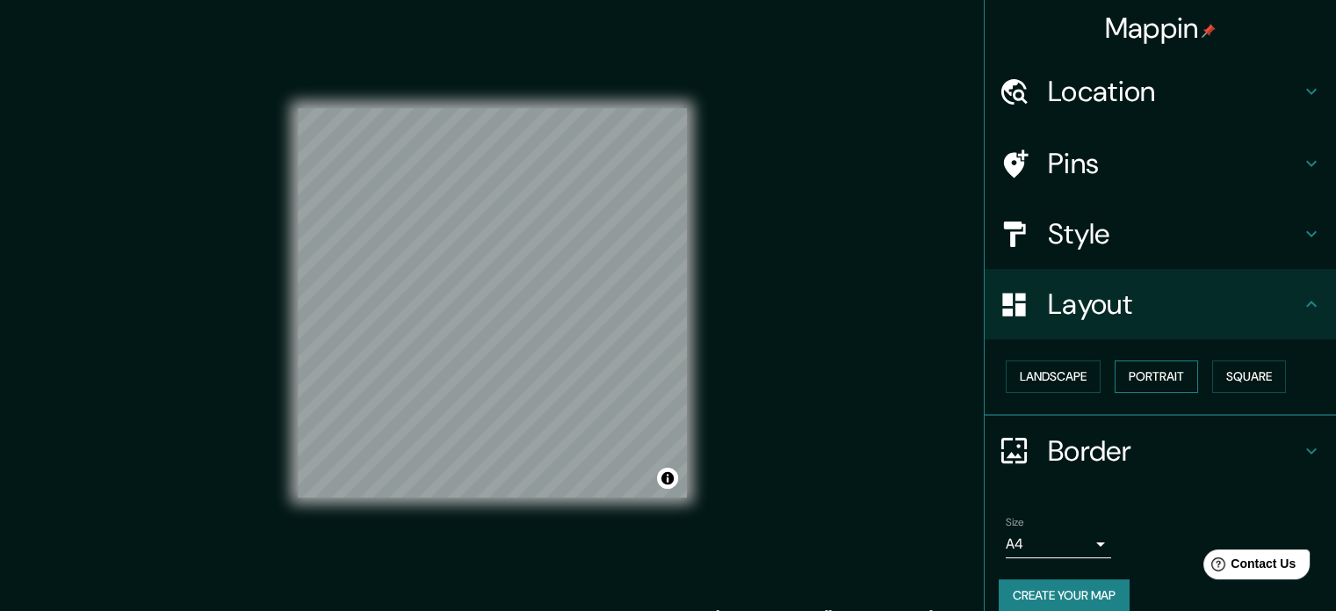
click at [1138, 370] on button "Portrait" at bounding box center [1156, 376] width 83 height 33
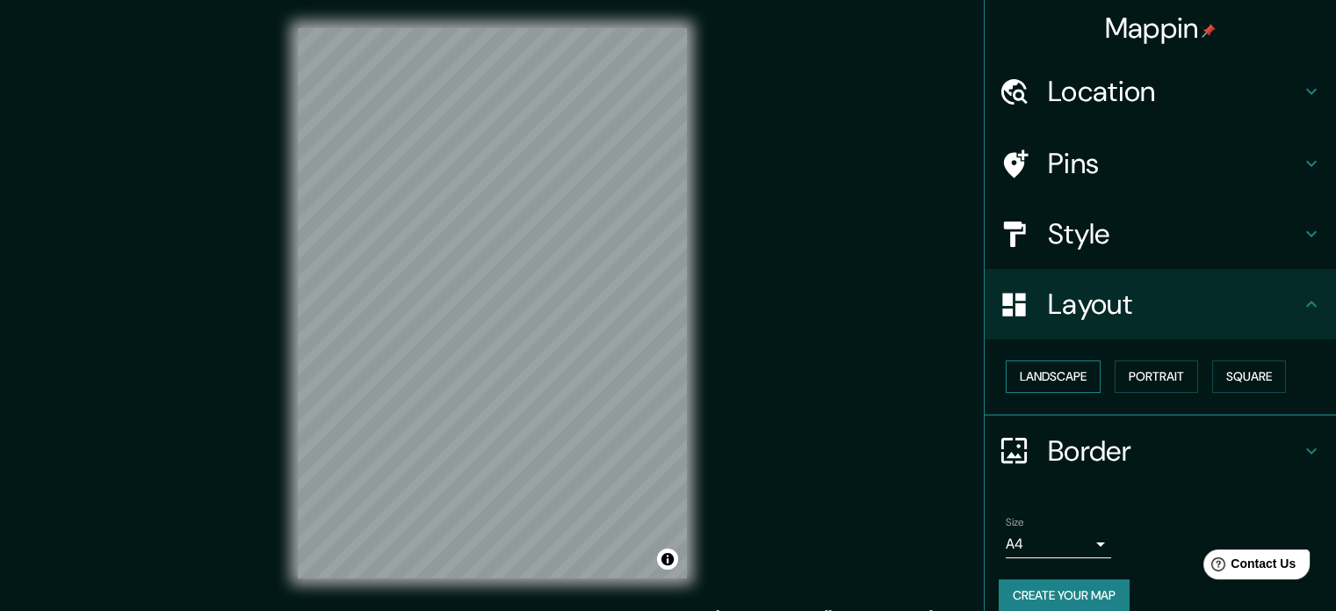
click at [1065, 381] on button "Landscape" at bounding box center [1053, 376] width 95 height 33
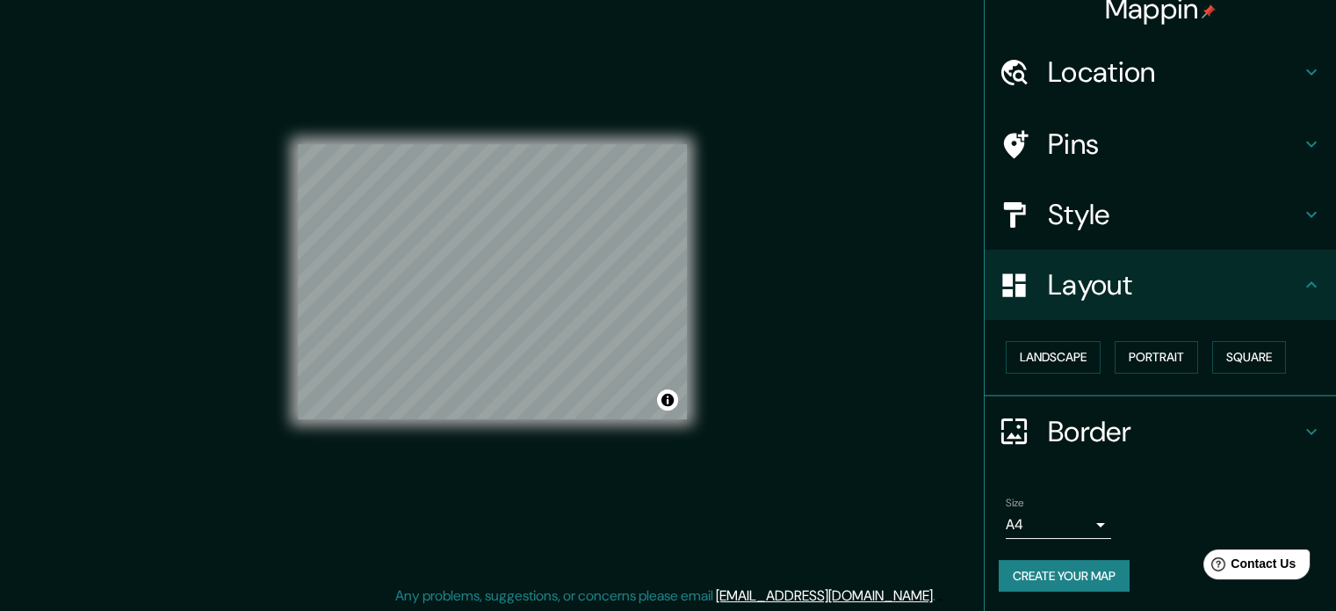
scroll to position [23, 0]
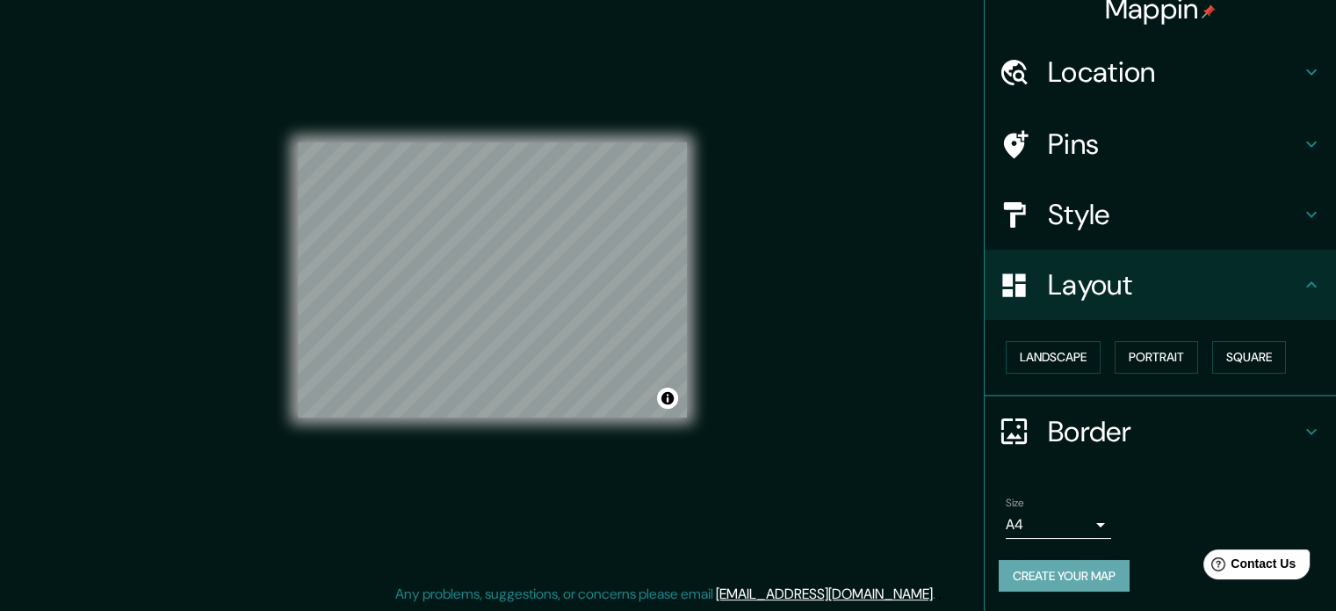
click at [1090, 565] on button "Create your map" at bounding box center [1064, 576] width 131 height 33
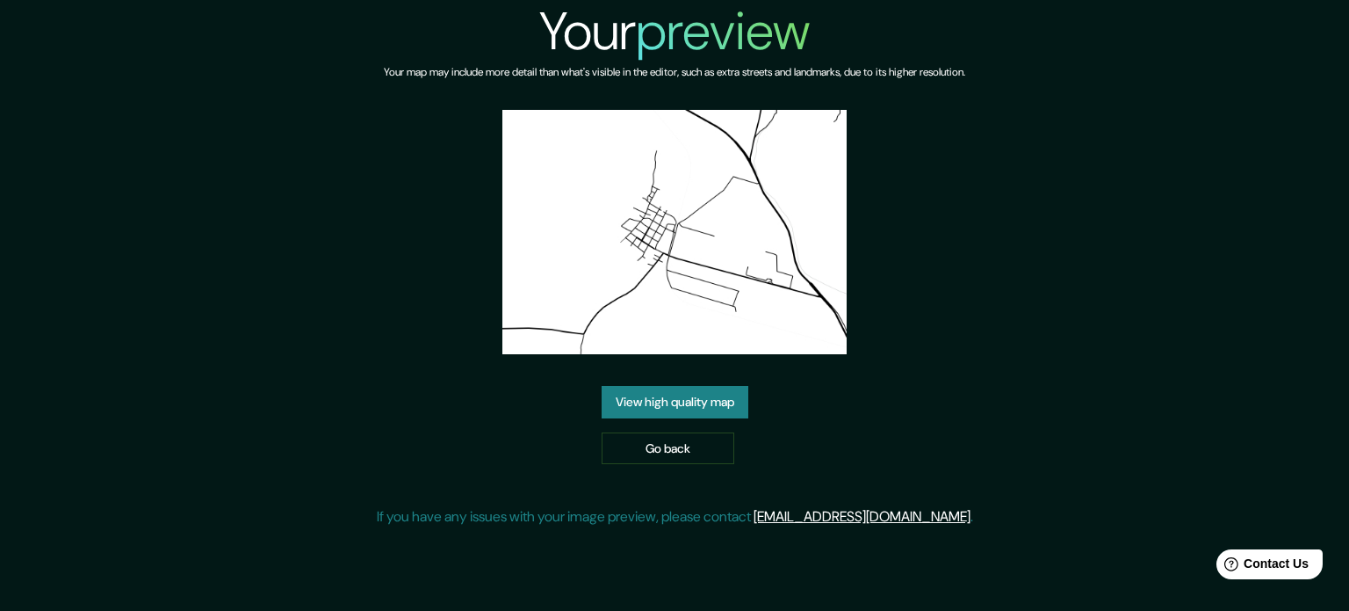
click at [672, 392] on link "View high quality map" at bounding box center [675, 402] width 147 height 33
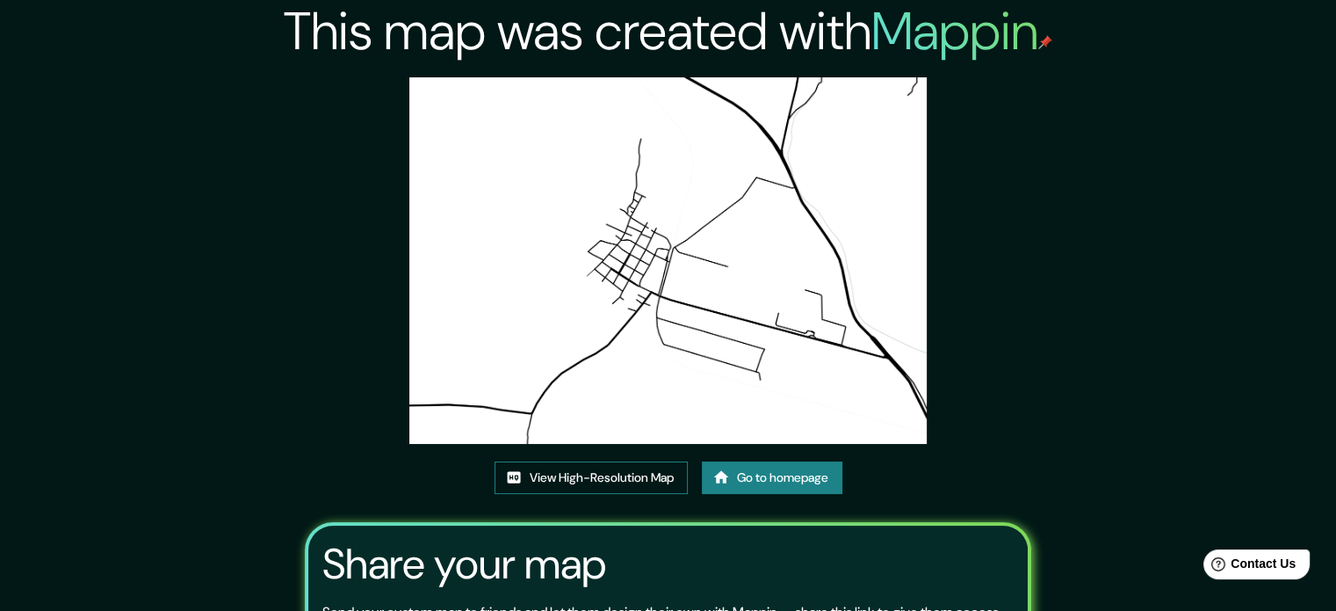
click at [630, 481] on link "View High-Resolution Map" at bounding box center [591, 477] width 193 height 33
